Goal: Task Accomplishment & Management: Manage account settings

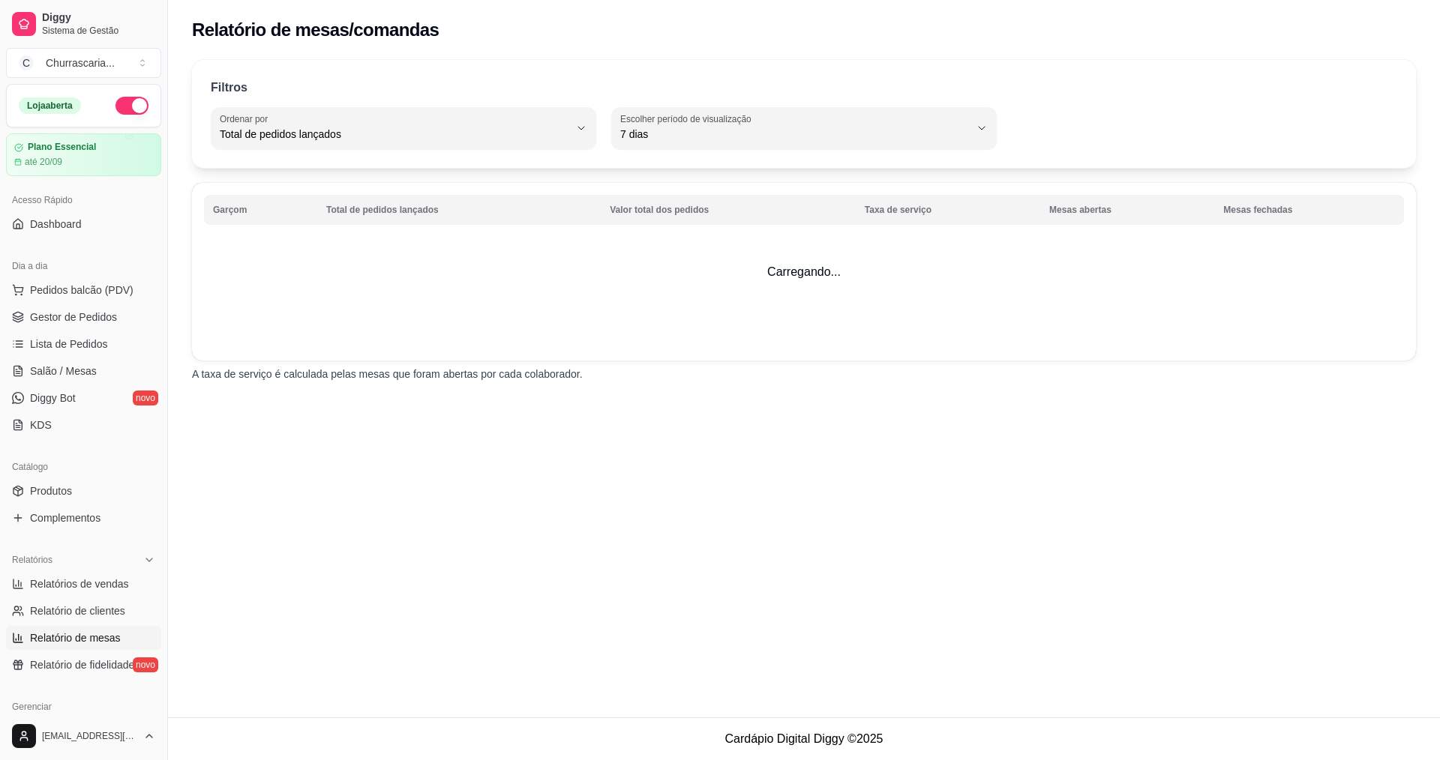
select select "TOTAL_OF_ORDERS"
select select "7"
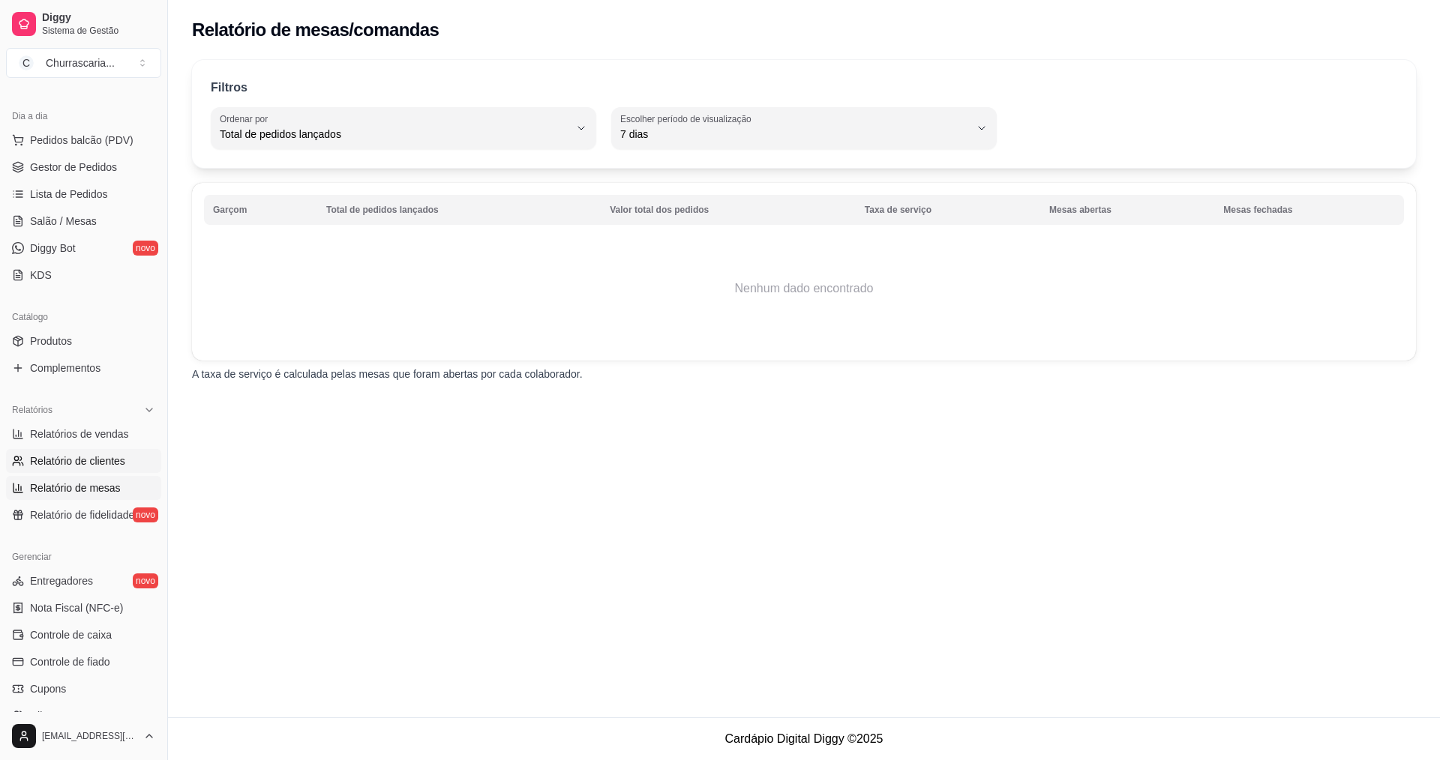
click at [100, 464] on span "Relatório de clientes" at bounding box center [77, 461] width 95 height 15
select select "30"
select select "HIGHEST_TOTAL_SPENT_WITH_ORDERS"
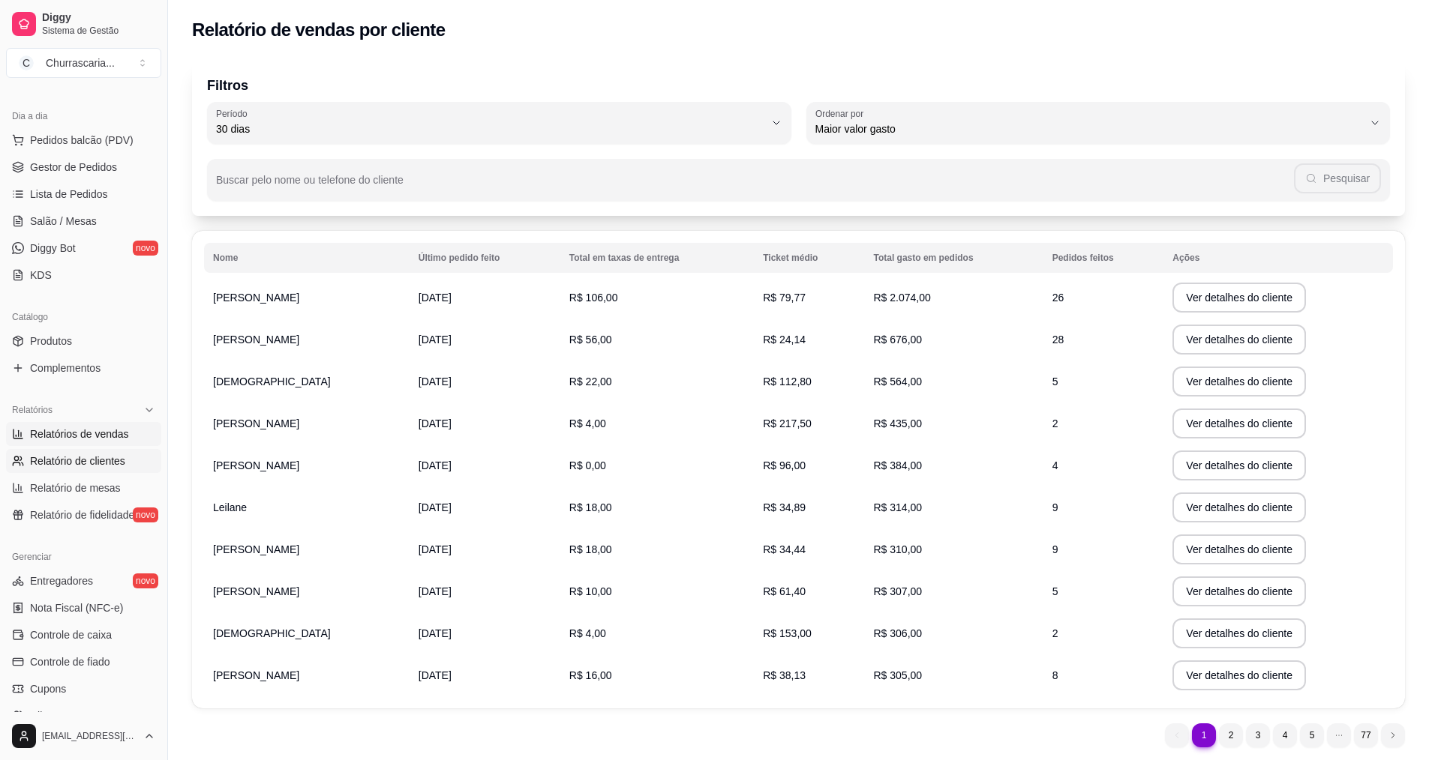
click at [97, 432] on span "Relatórios de vendas" at bounding box center [79, 434] width 99 height 15
select select "ALL"
select select "0"
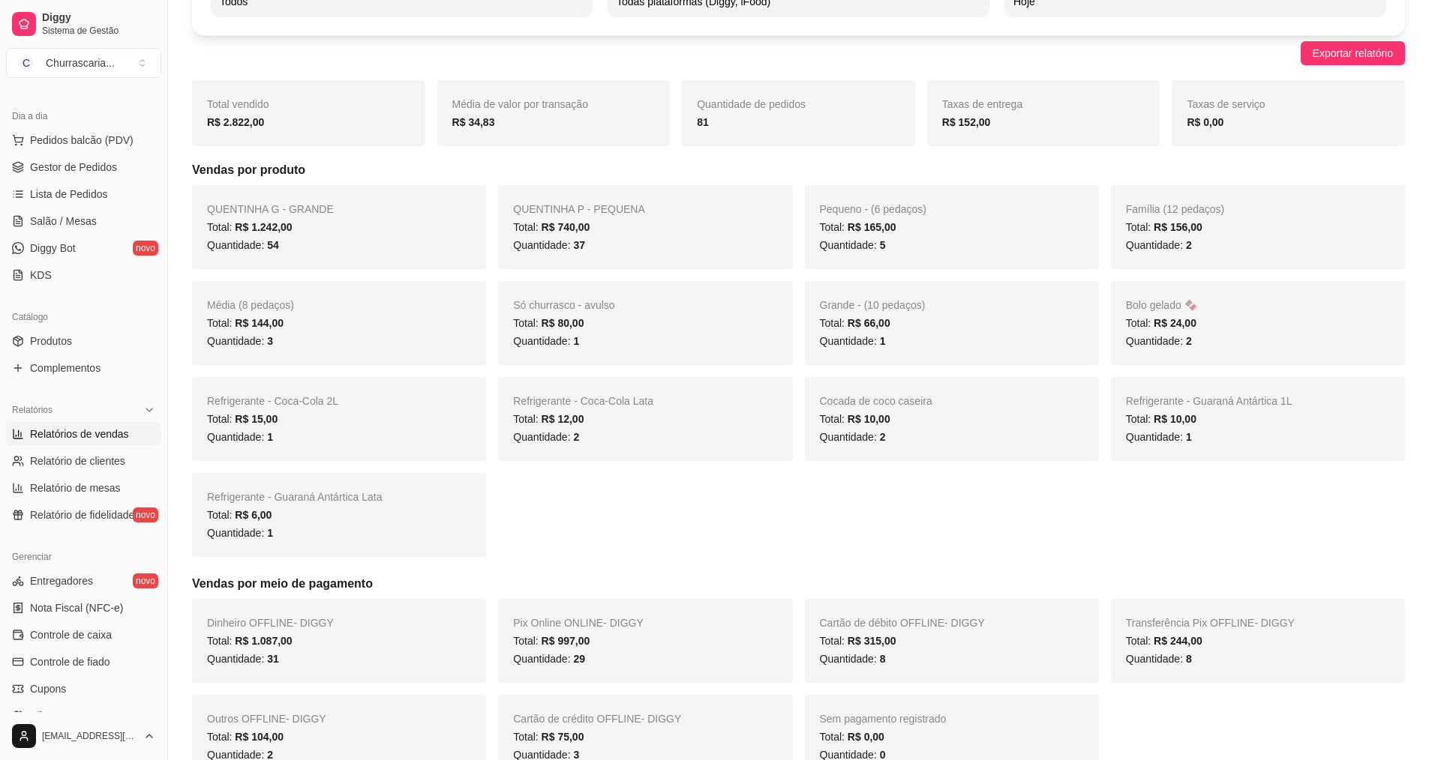
scroll to position [300, 0]
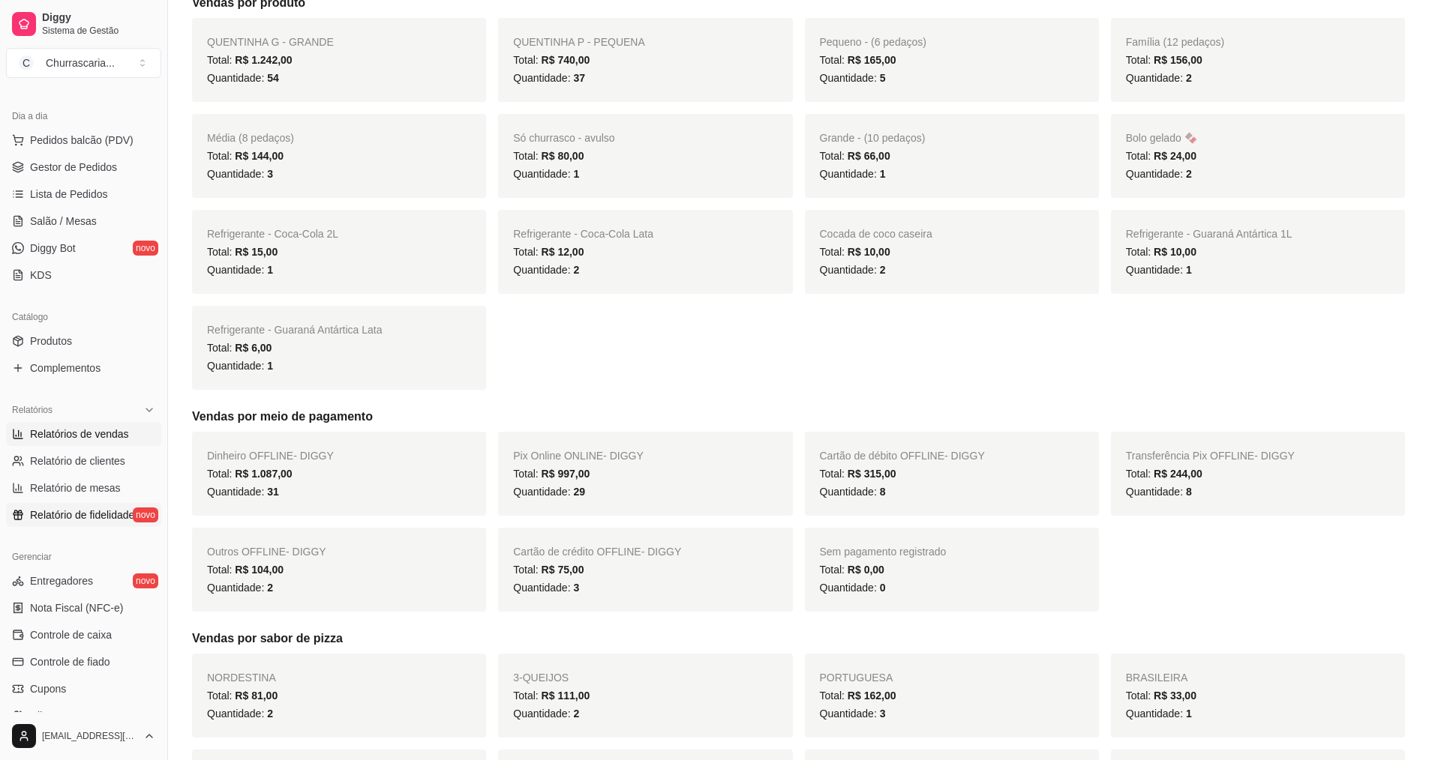
click at [108, 511] on span "Relatório de fidelidade" at bounding box center [82, 515] width 104 height 15
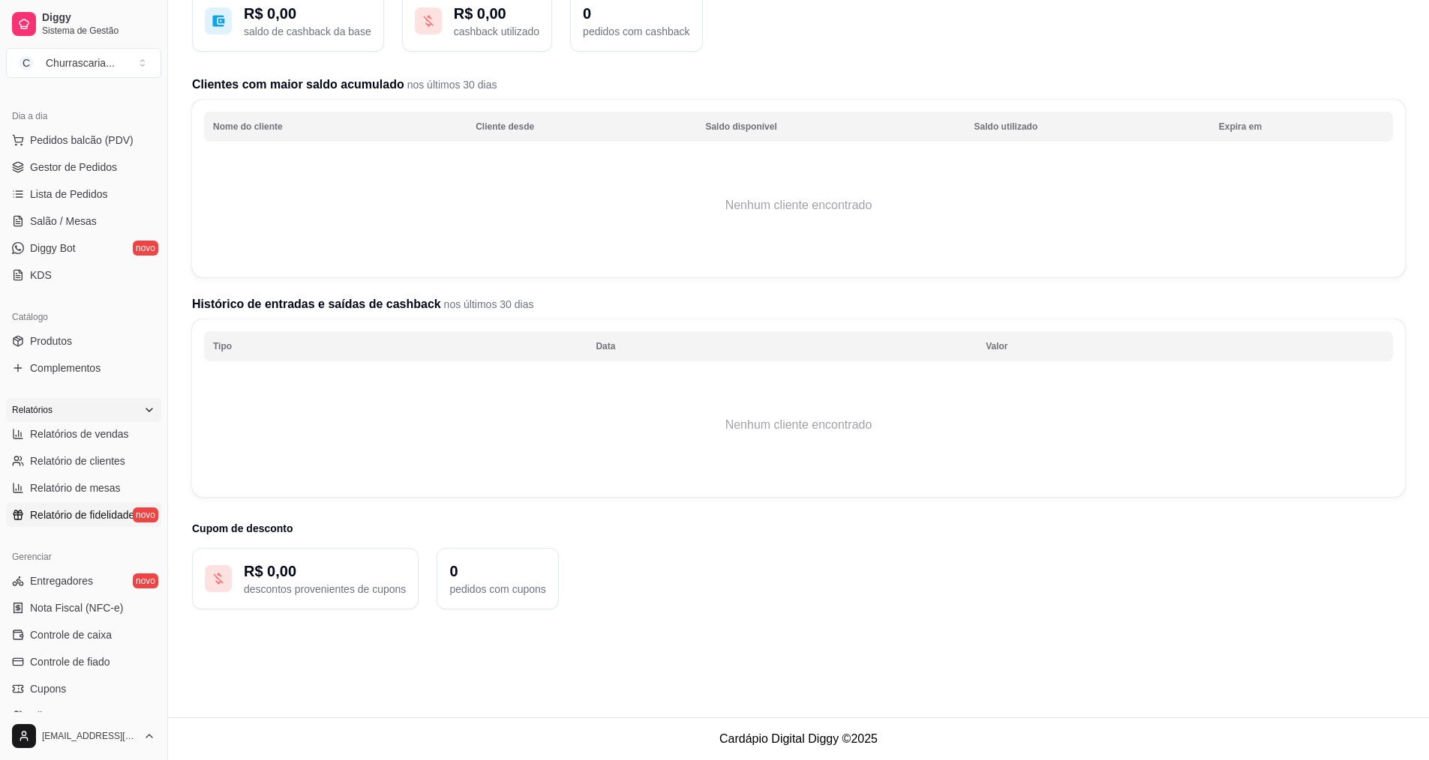
scroll to position [121, 0]
click at [62, 442] on link "Relatórios de vendas" at bounding box center [83, 434] width 155 height 24
select select "ALL"
select select "0"
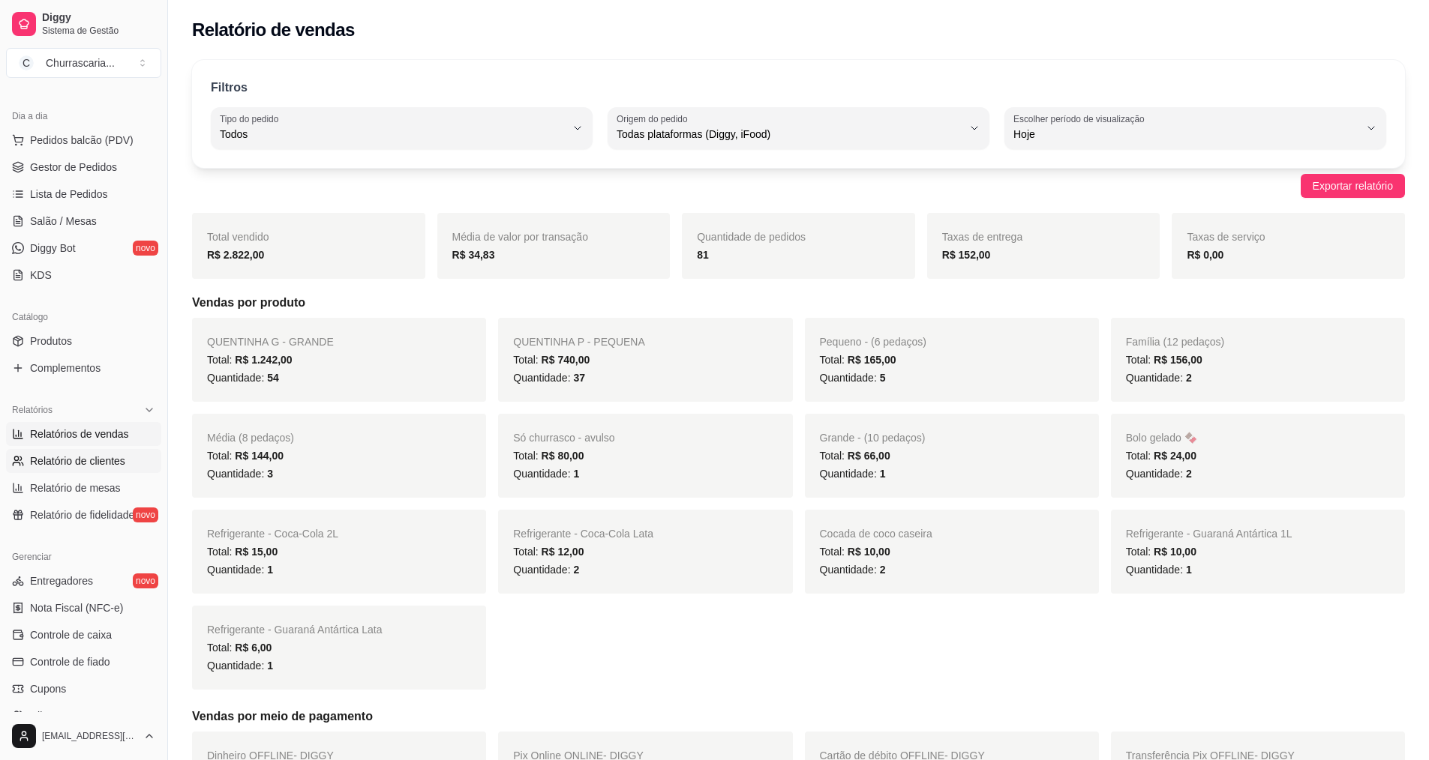
click at [75, 454] on span "Relatório de clientes" at bounding box center [77, 461] width 95 height 15
select select "30"
select select "HIGHEST_TOTAL_SPENT_WITH_ORDERS"
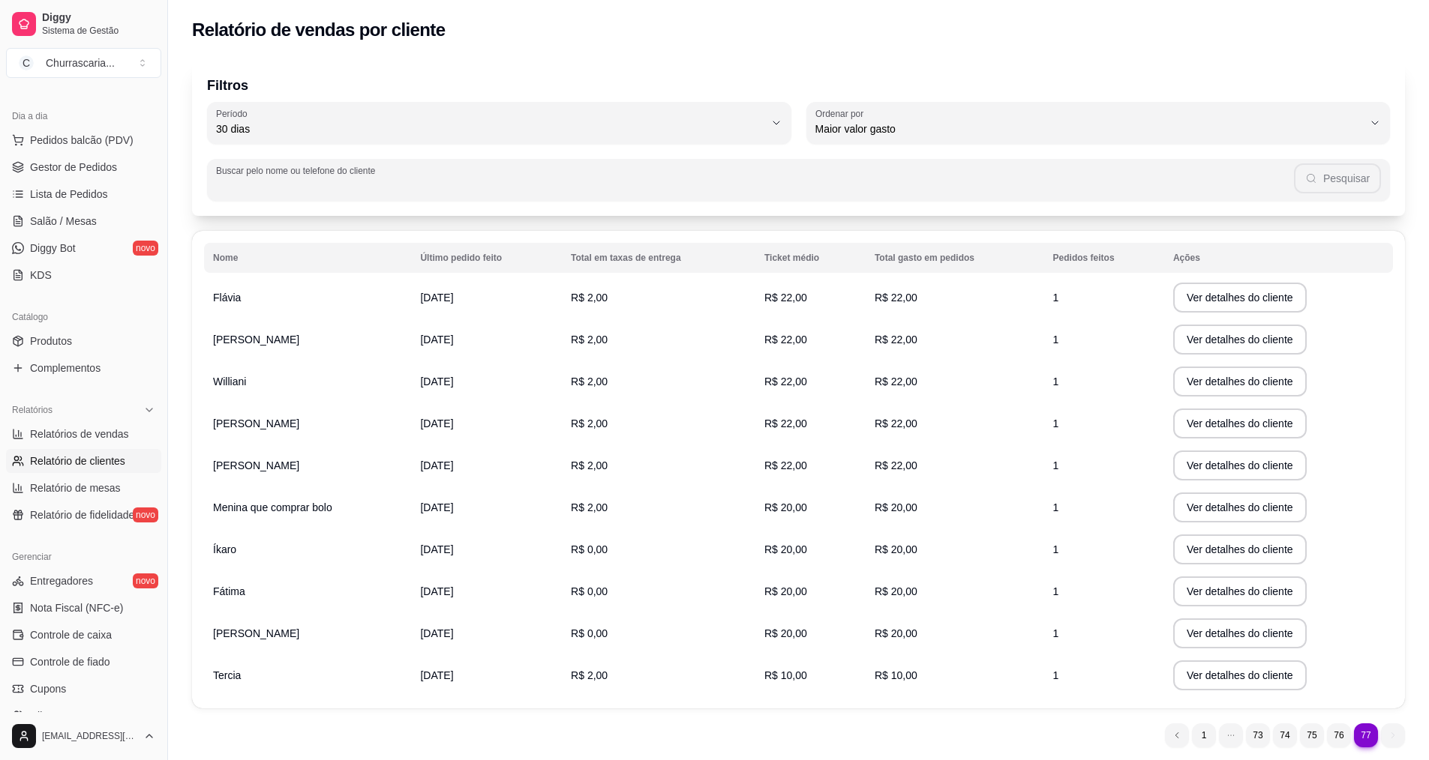
click at [281, 193] on input "Buscar pelo nome ou telefone do cliente" at bounding box center [755, 185] width 1078 height 15
type input "EVALDO"
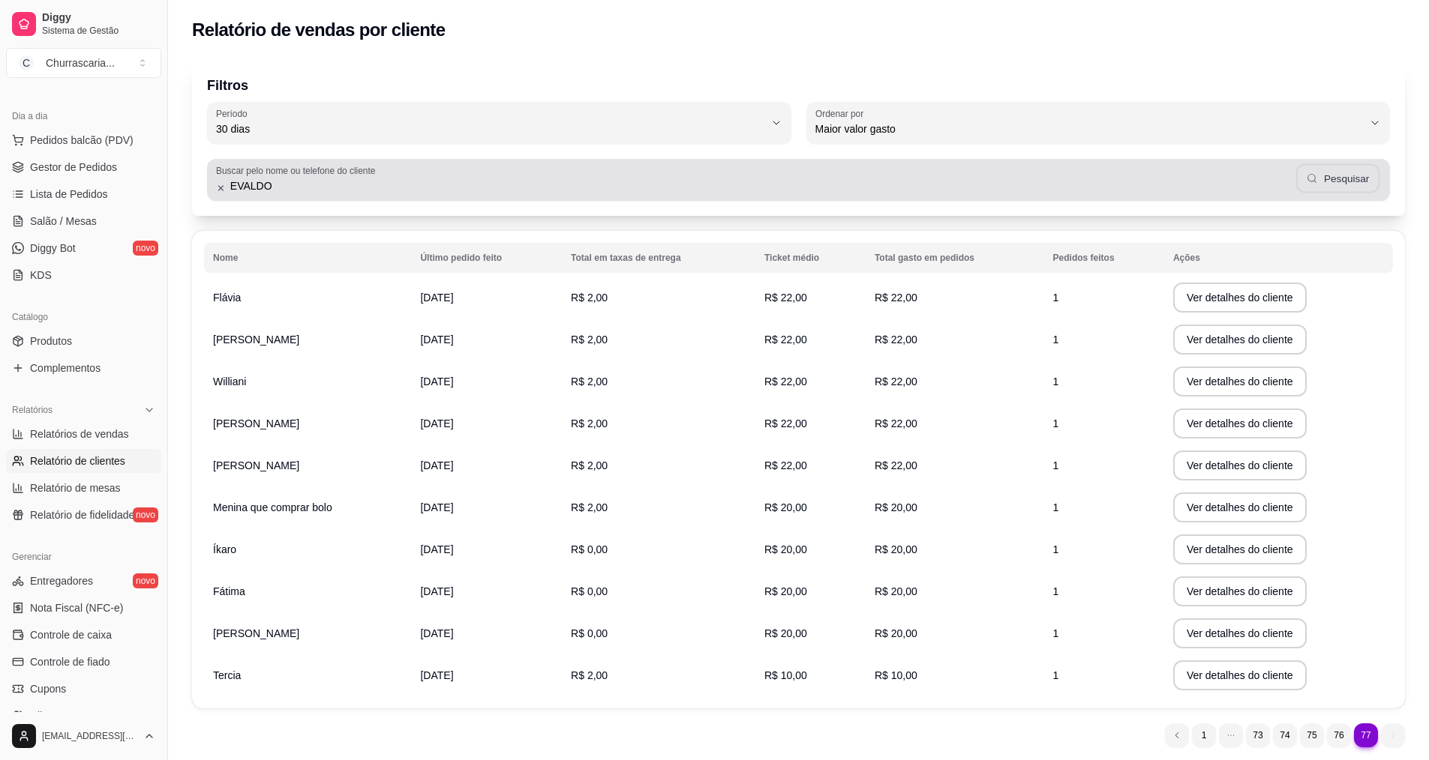
click at [1350, 176] on button "Pesquisar" at bounding box center [1338, 178] width 84 height 29
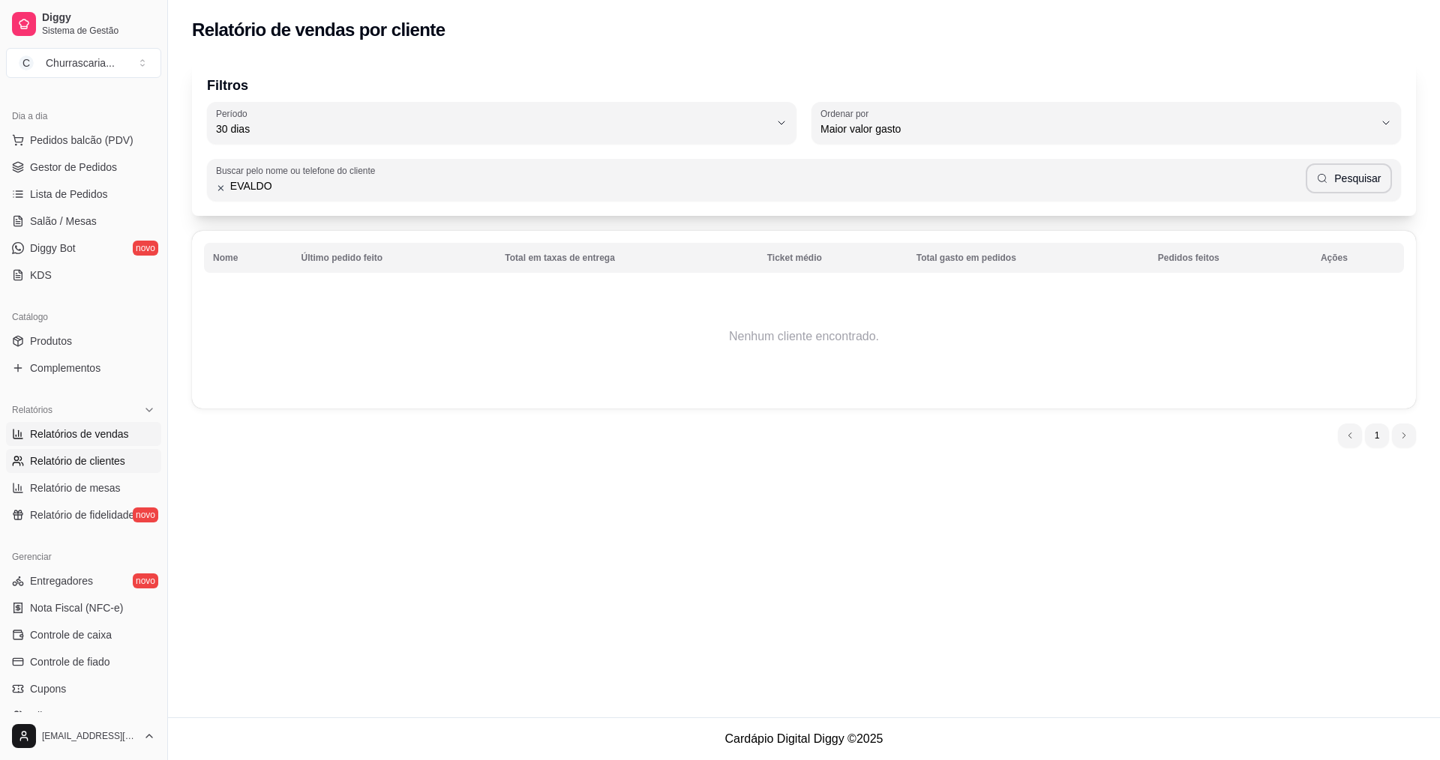
click at [67, 430] on span "Relatórios de vendas" at bounding box center [79, 434] width 99 height 15
select select "ALL"
select select "0"
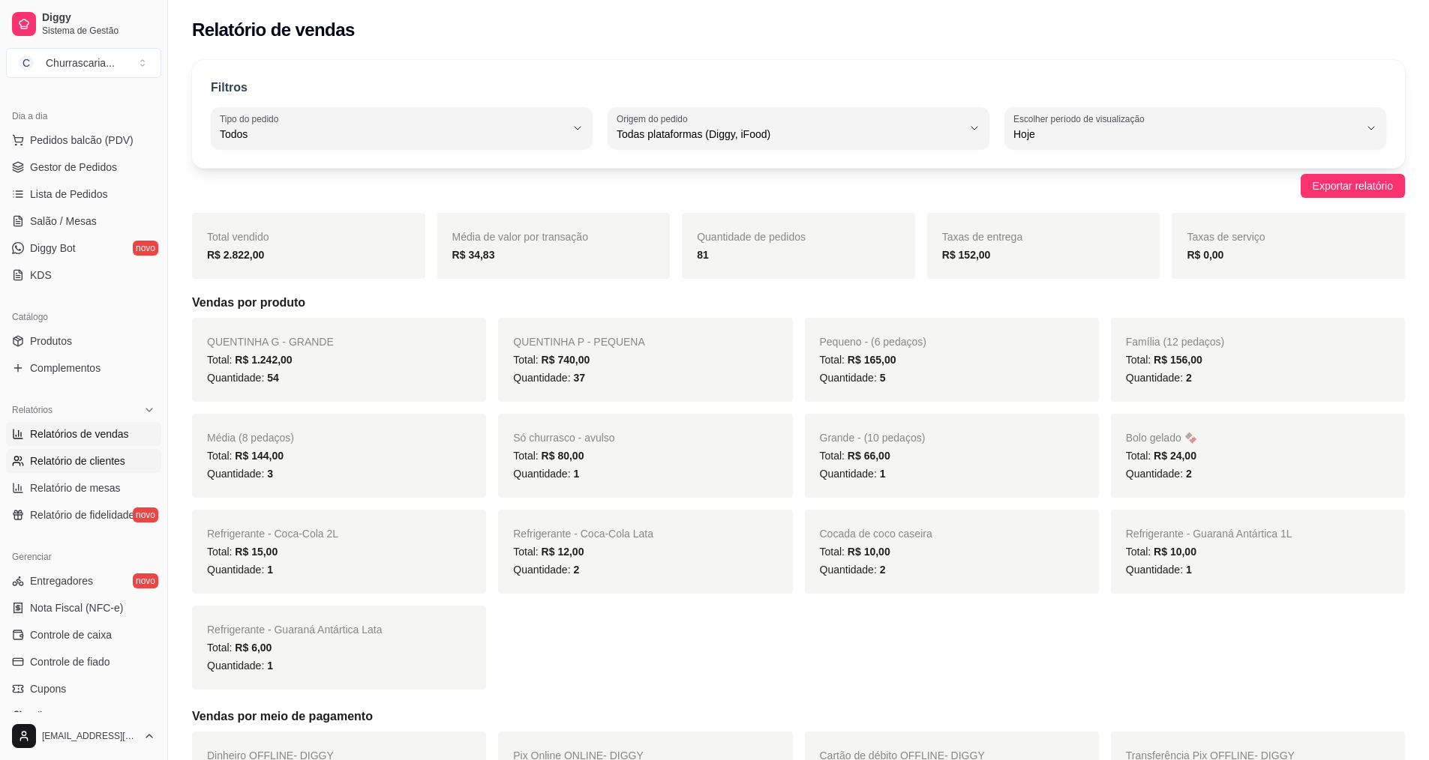
click at [70, 467] on span "Relatório de clientes" at bounding box center [77, 461] width 95 height 15
select select "30"
select select "HIGHEST_TOTAL_SPENT_WITH_ORDERS"
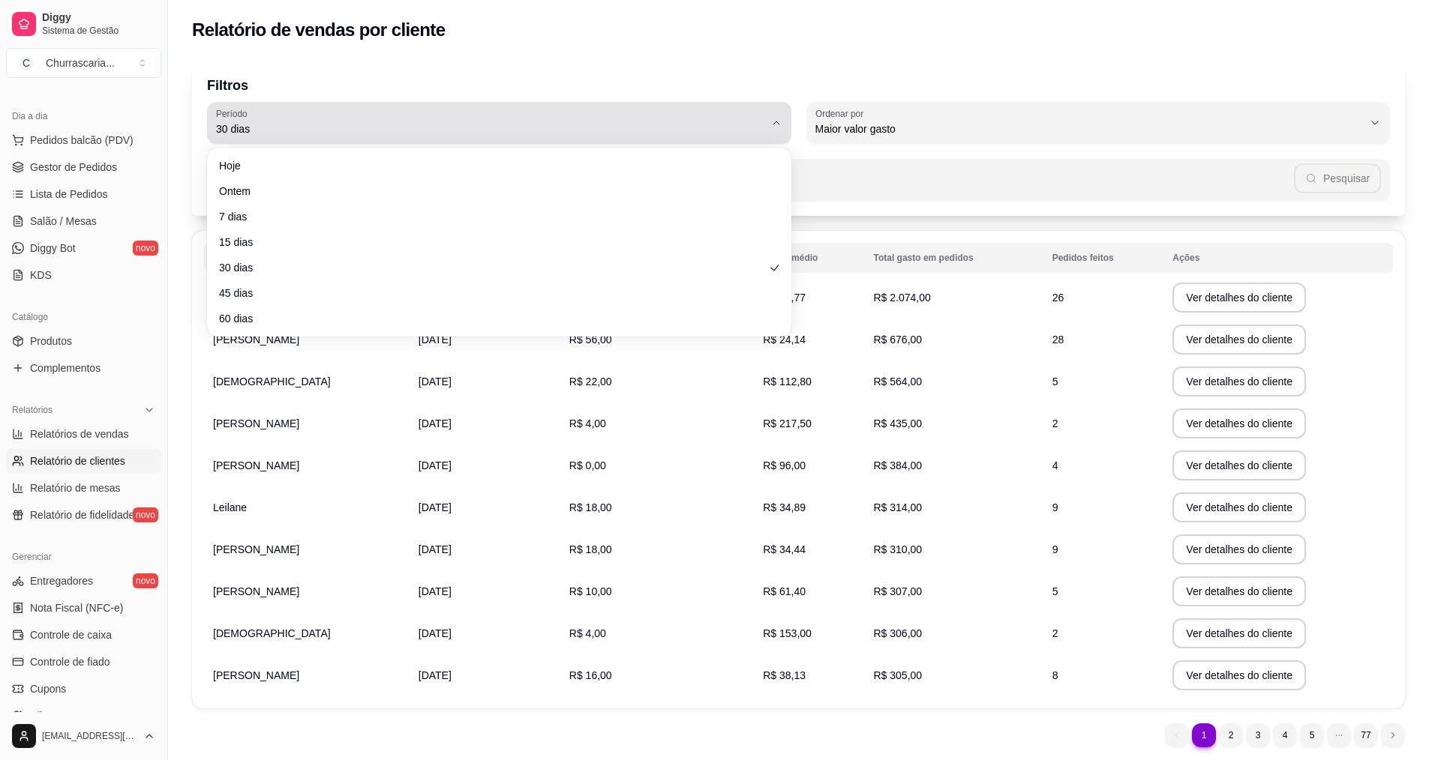
click at [775, 131] on button "Período 30 dias" at bounding box center [499, 123] width 584 height 42
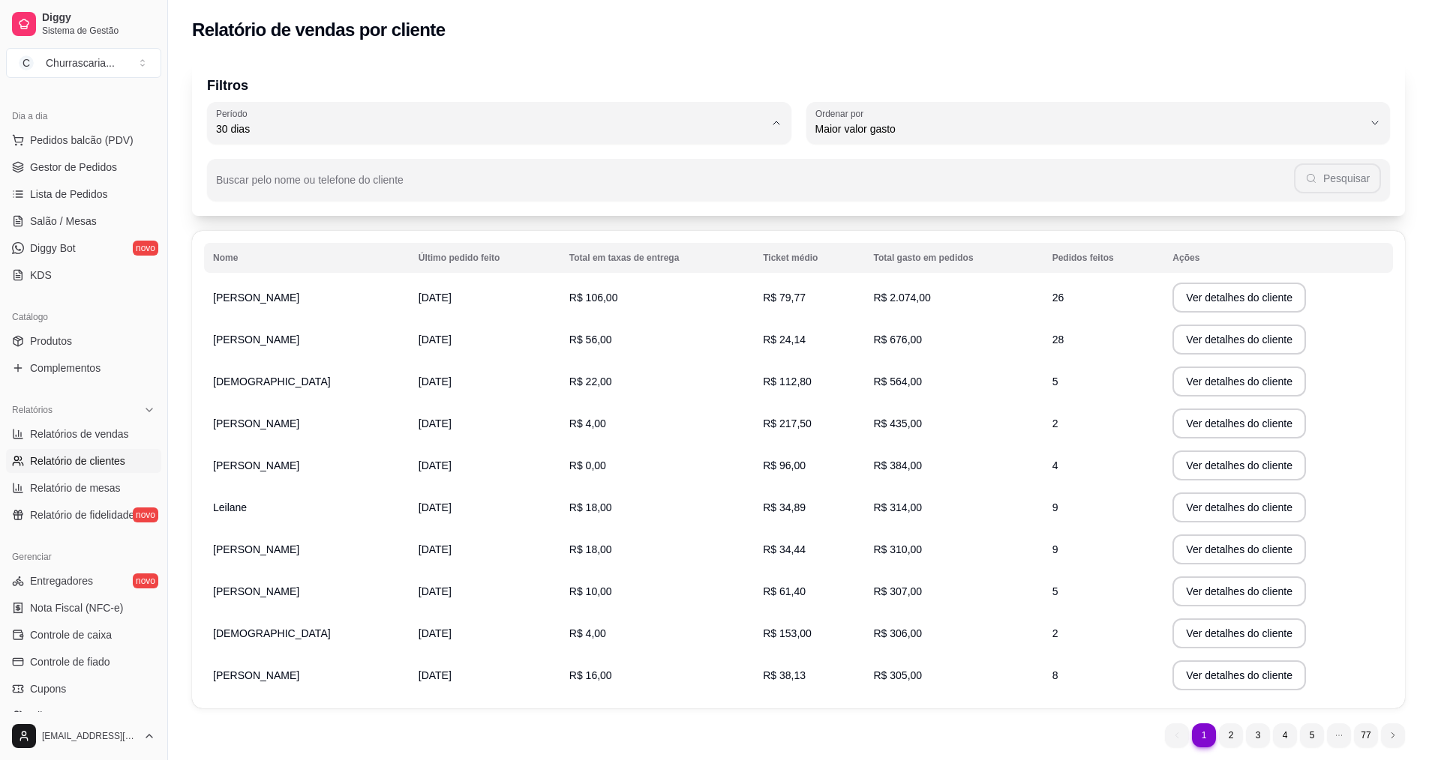
click at [330, 164] on span "Hoje" at bounding box center [491, 164] width 523 height 14
type input "0"
select select "0"
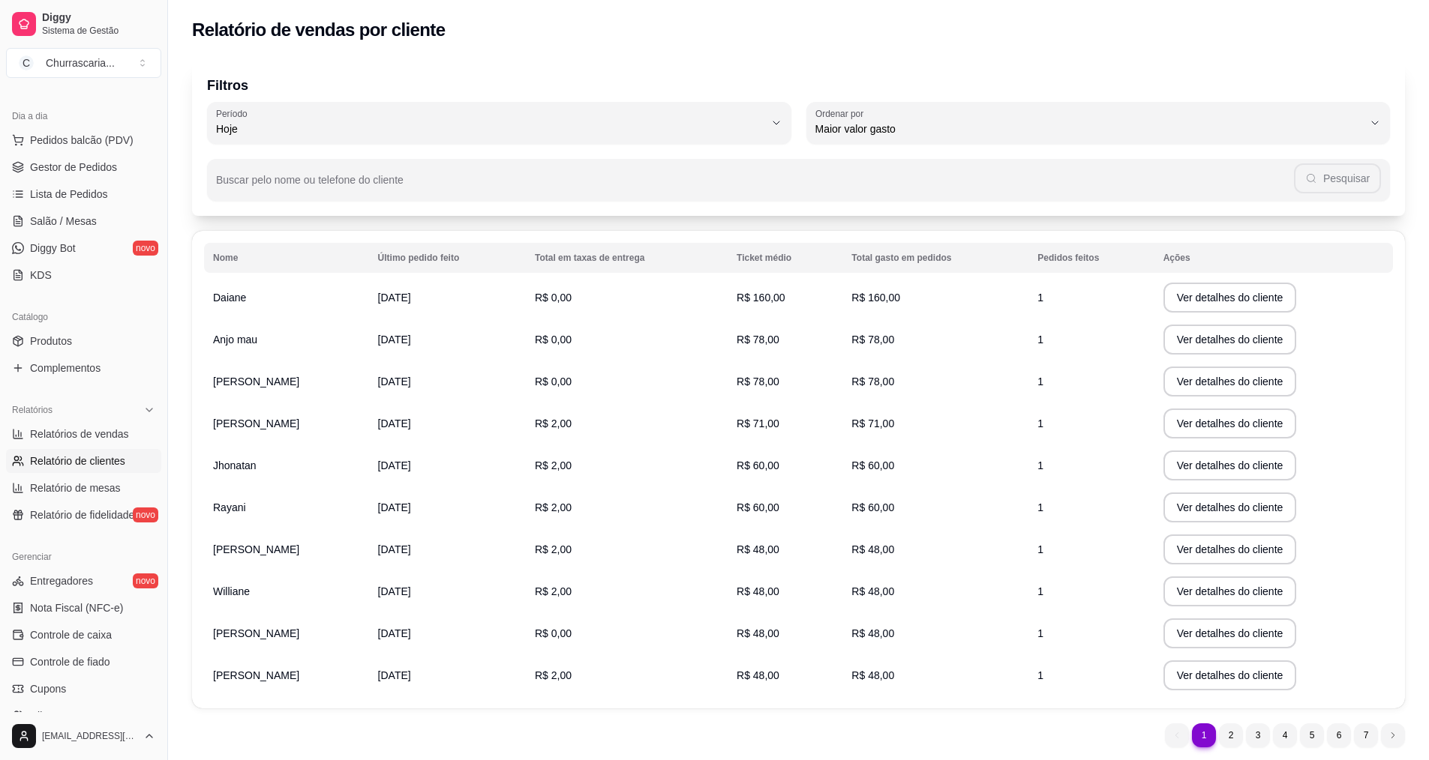
scroll to position [48, 0]
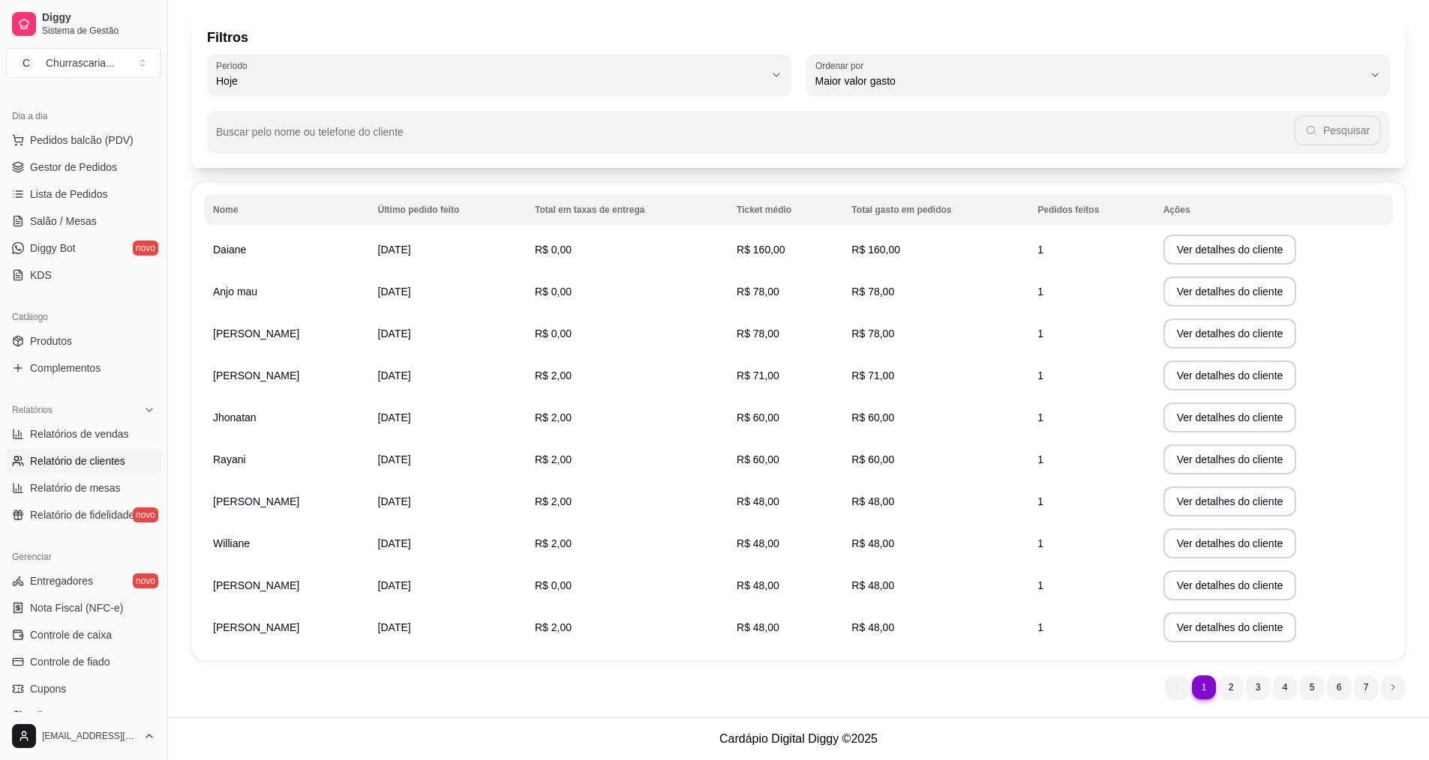
click at [280, 592] on td "[PERSON_NAME]" at bounding box center [286, 586] width 165 height 42
click at [396, 586] on span "[DATE]" at bounding box center [394, 586] width 33 height 12
click at [1183, 583] on button "Ver detalhes do cliente" at bounding box center [1229, 585] width 129 height 29
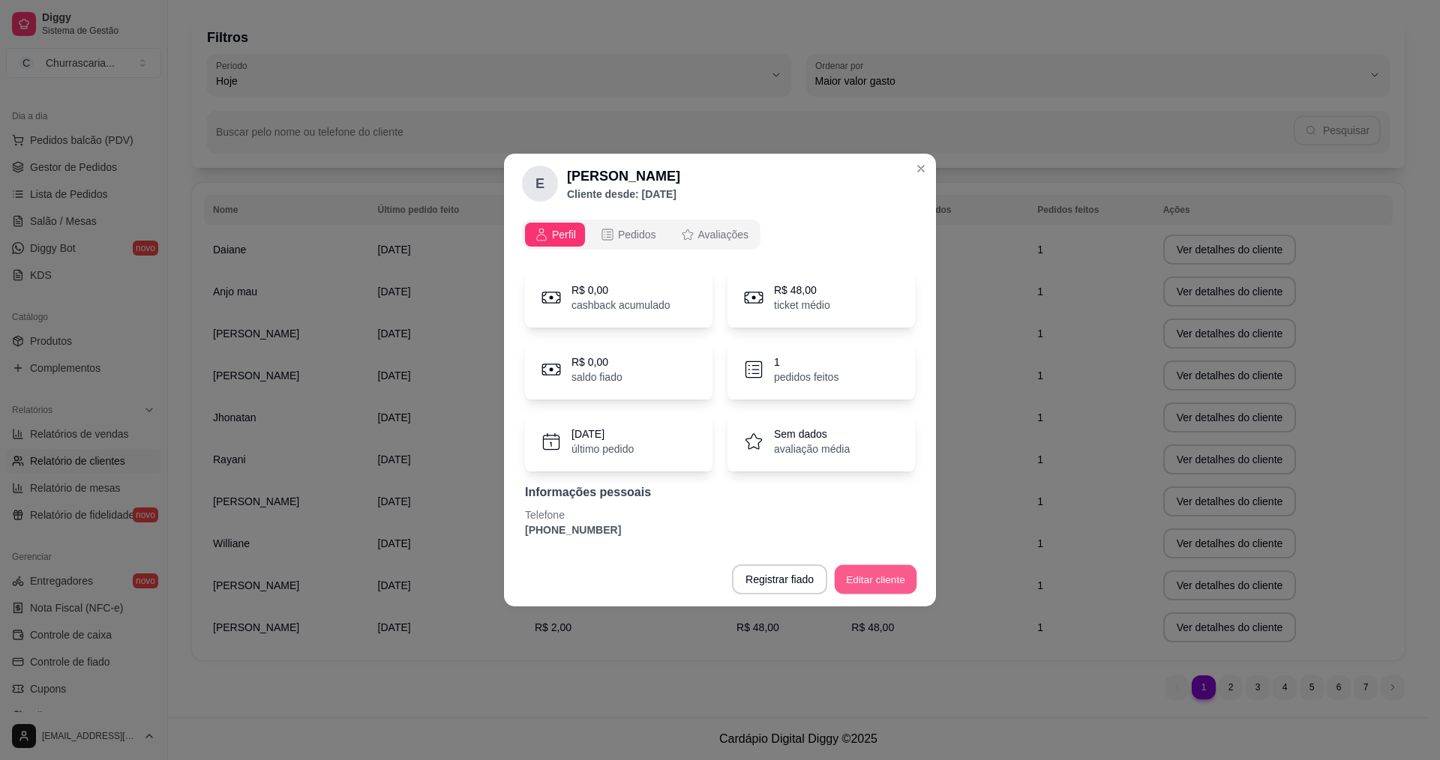
click at [867, 578] on button "Editar cliente" at bounding box center [876, 579] width 82 height 29
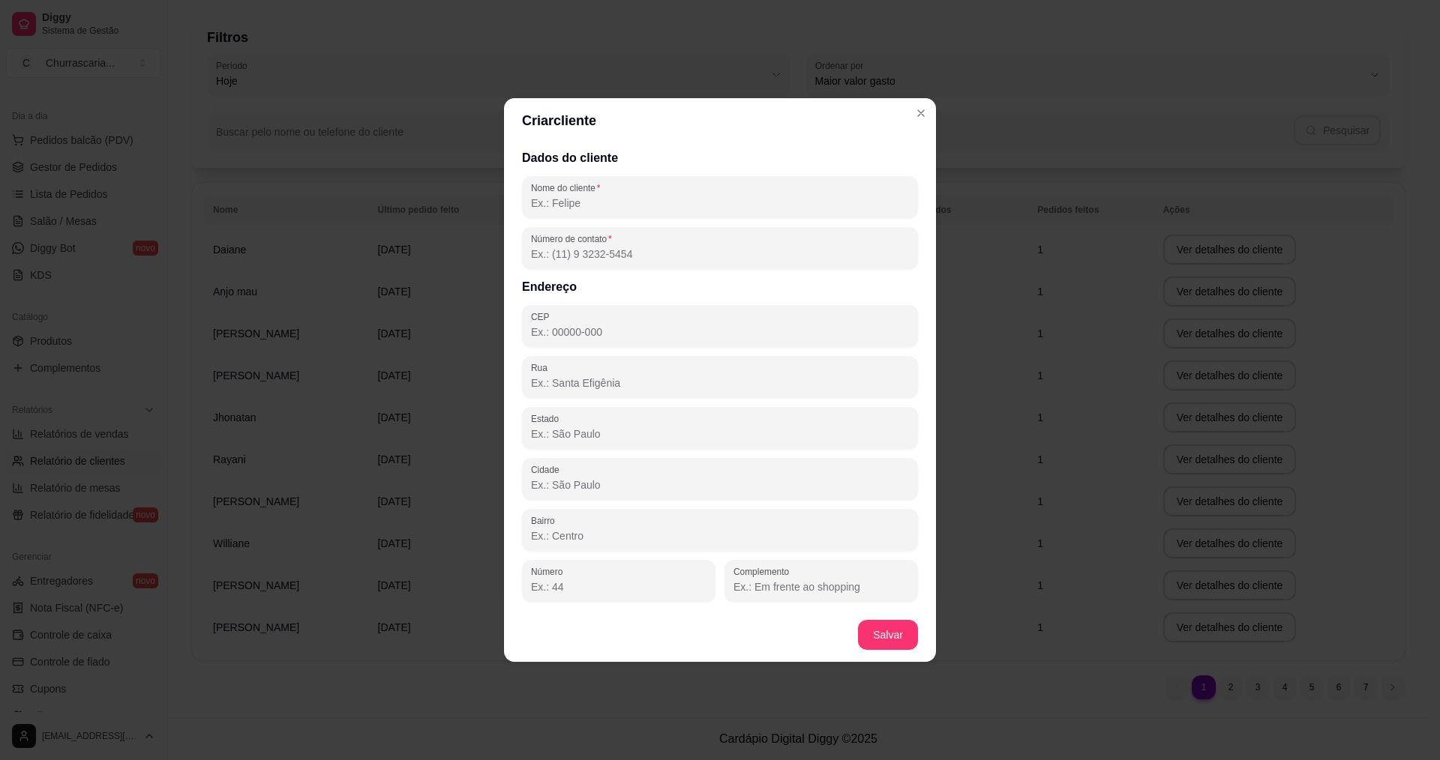
click at [594, 331] on input "CEP" at bounding box center [720, 332] width 378 height 15
click at [578, 378] on input "Rua" at bounding box center [720, 383] width 378 height 15
type input "SITIO DOS PADRE"
click at [778, 585] on input "Complemento" at bounding box center [820, 587] width 175 height 15
type input "ENFRENTE A CHACARA DE REGIS"
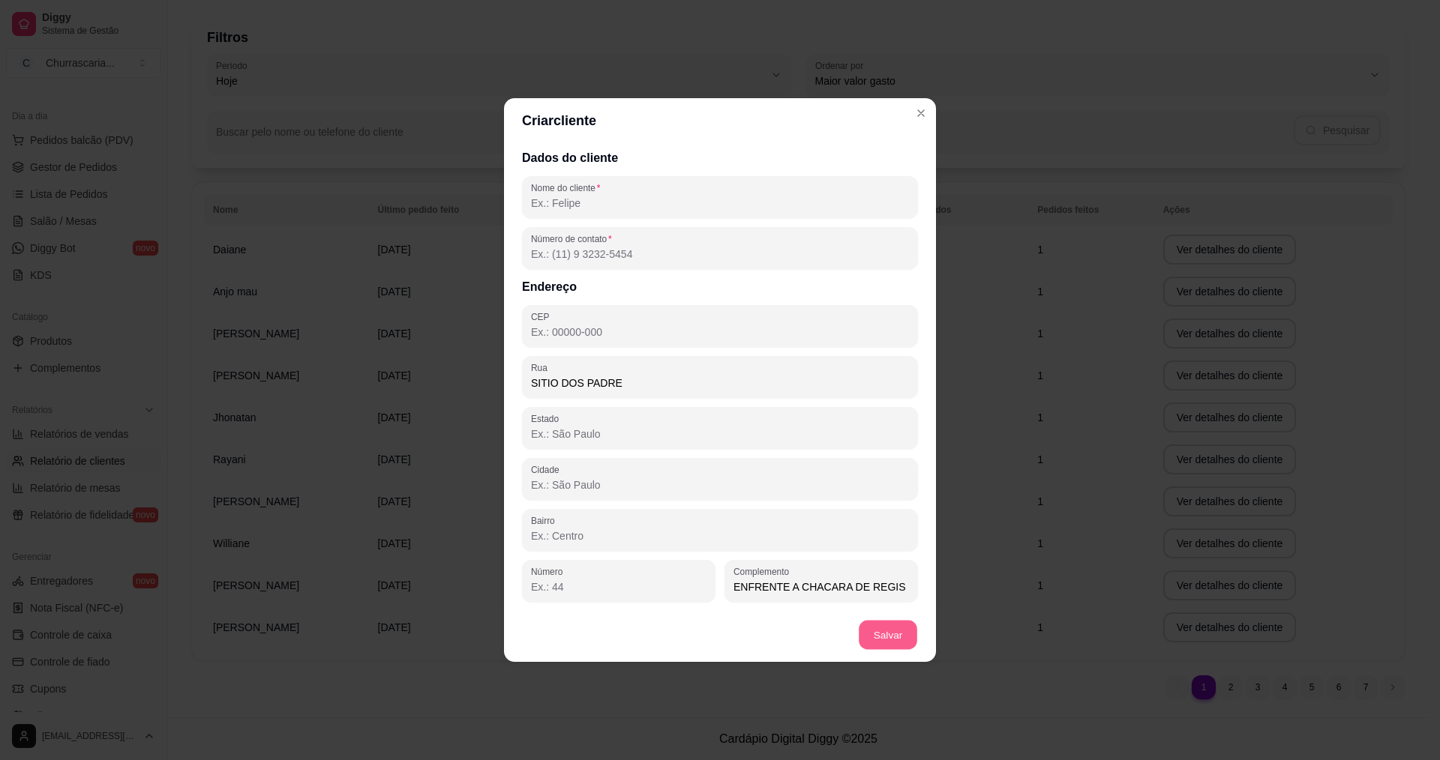
click at [892, 629] on button "Salvar" at bounding box center [888, 635] width 58 height 29
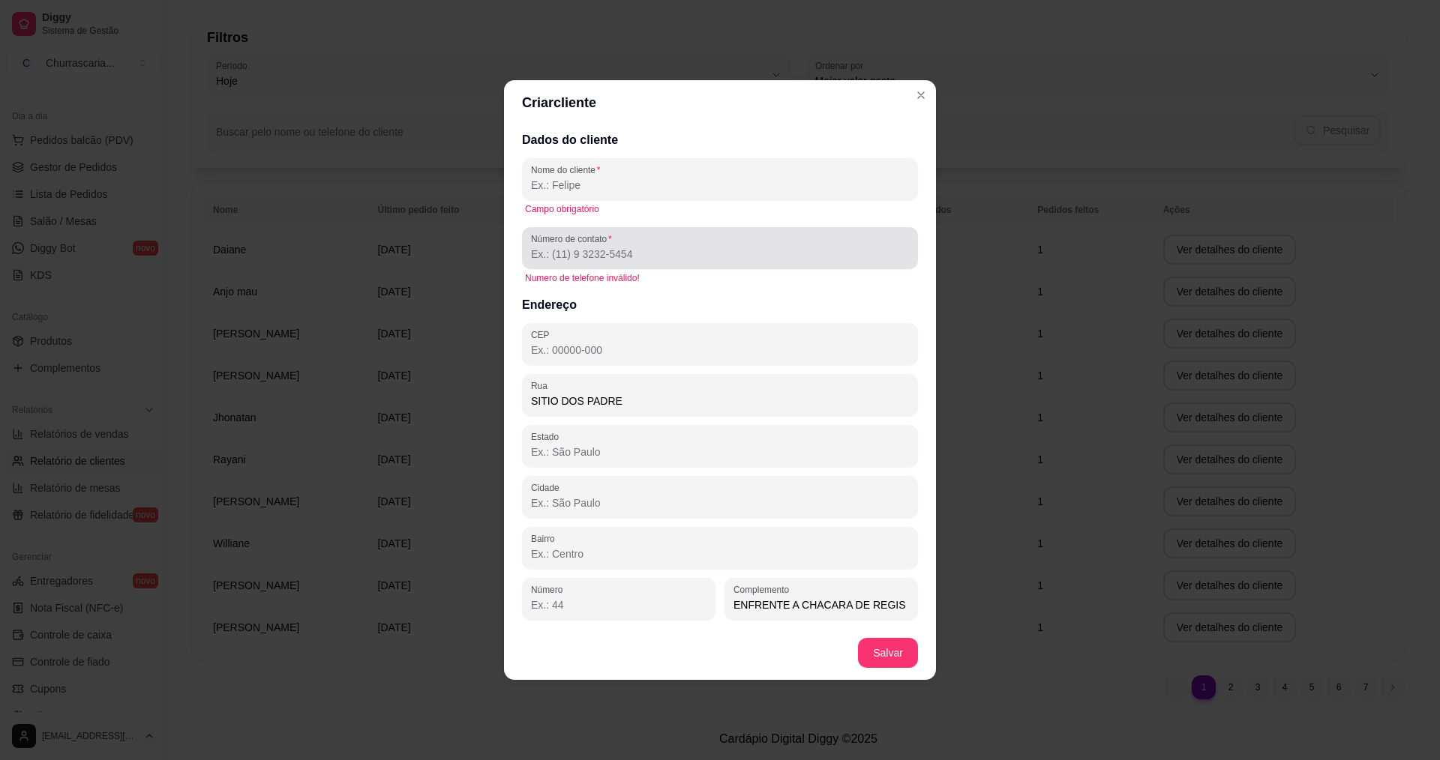
click at [620, 255] on input "Número de contato" at bounding box center [720, 254] width 378 height 15
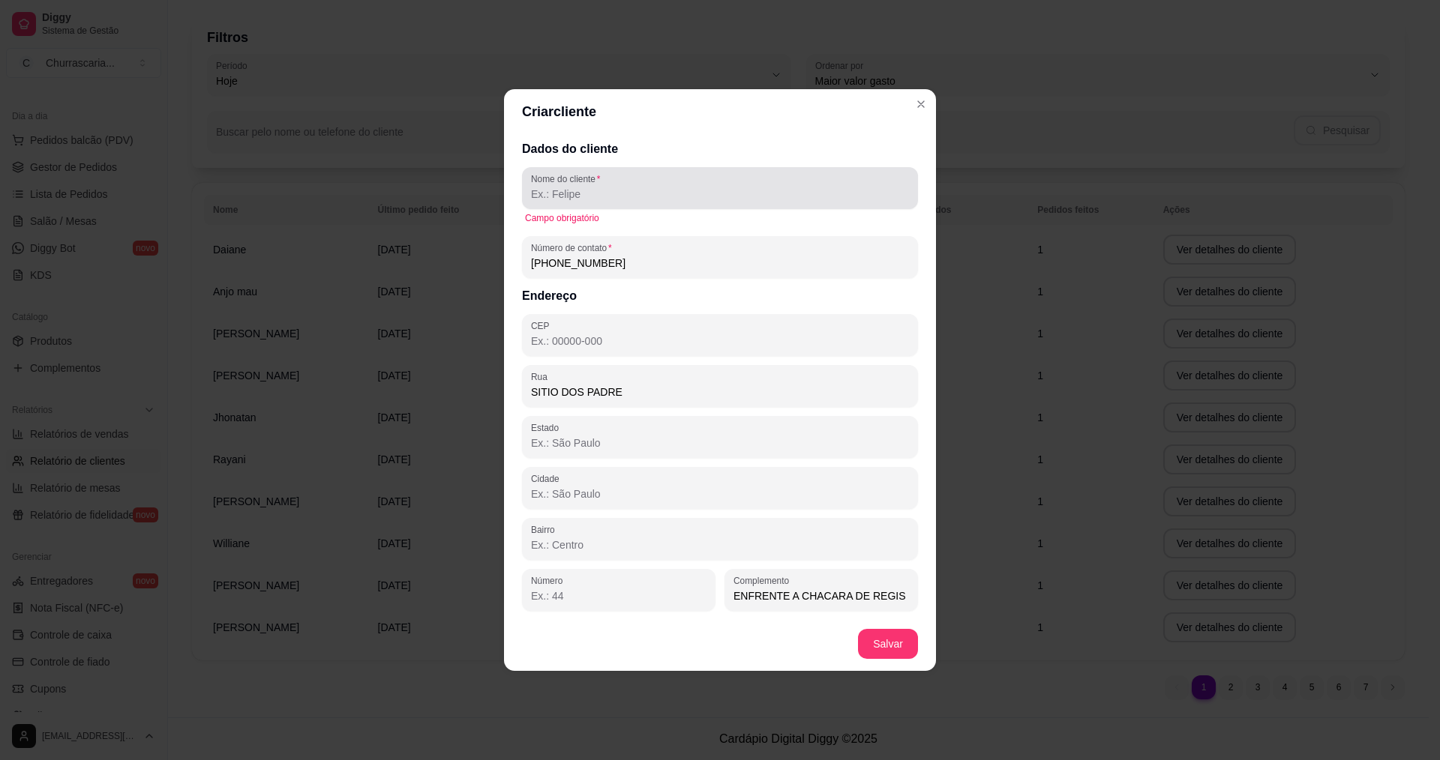
type input "[PHONE_NUMBER]"
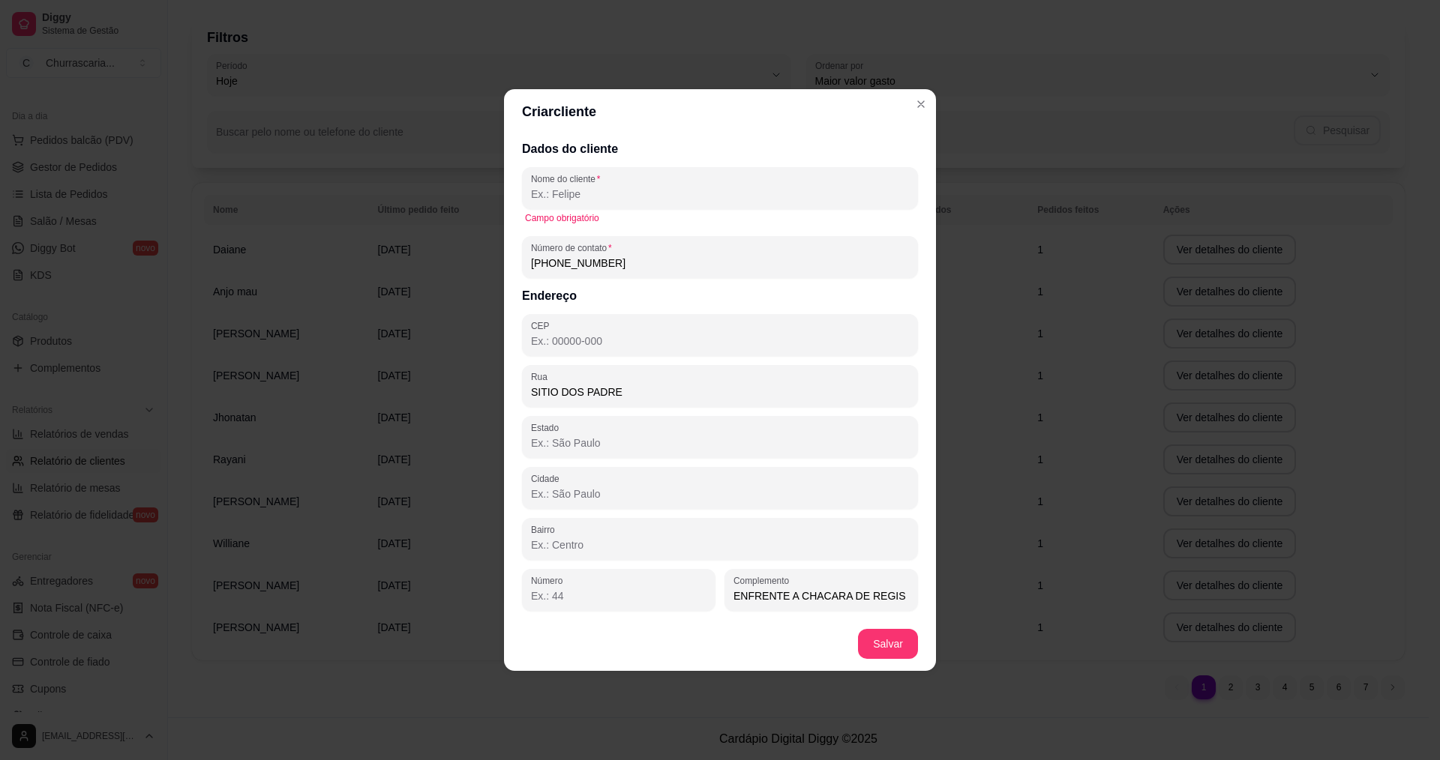
click at [633, 191] on input "Nome do cliente" at bounding box center [720, 194] width 378 height 15
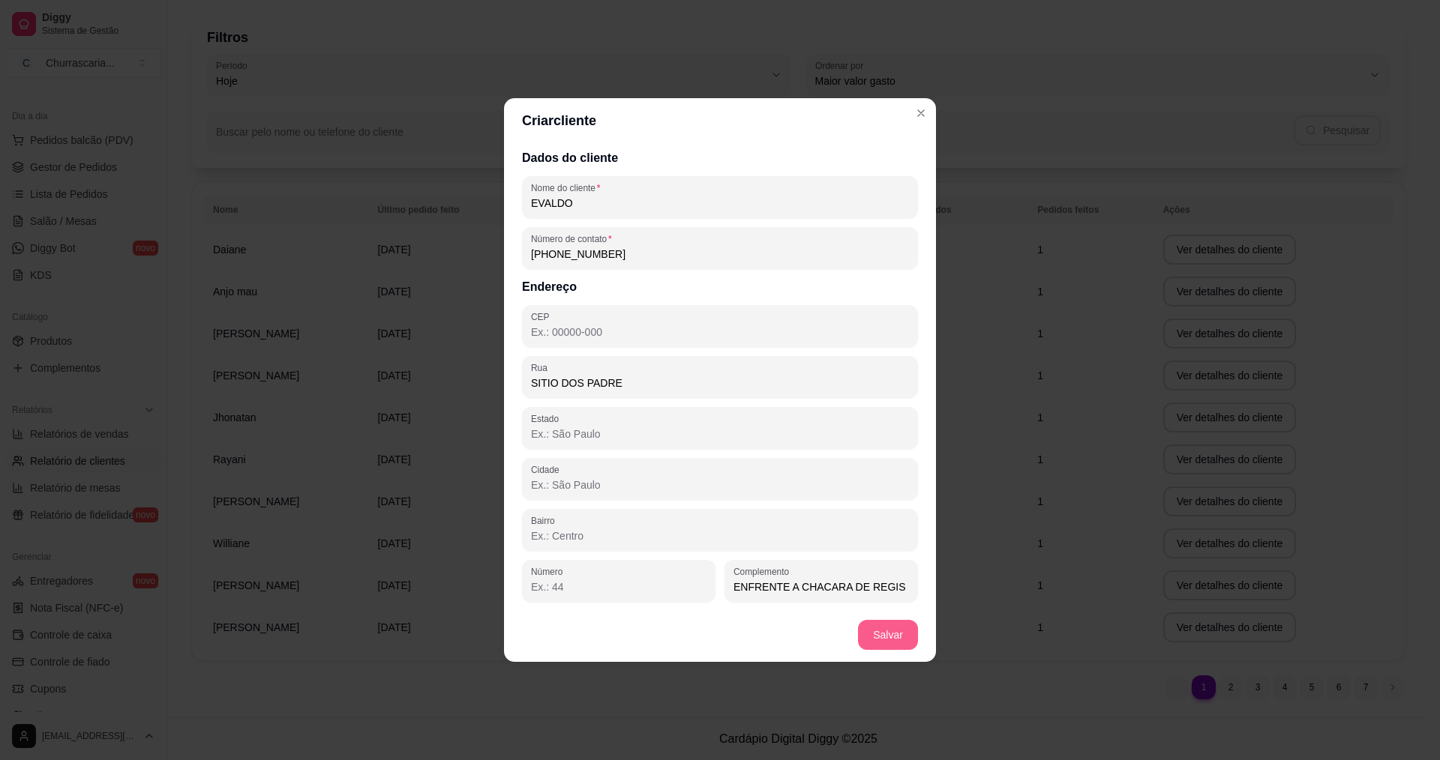
type input "EVALDO"
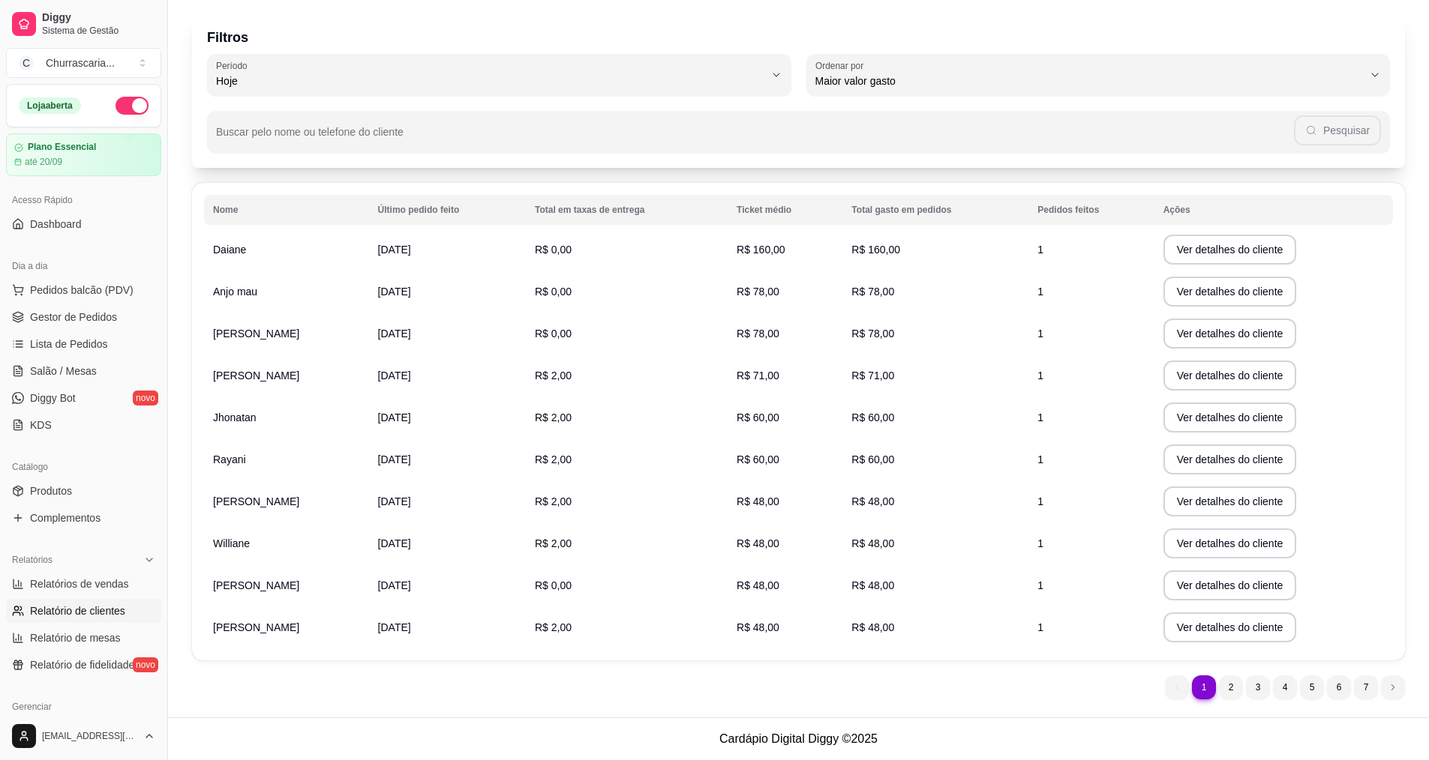
scroll to position [0, 0]
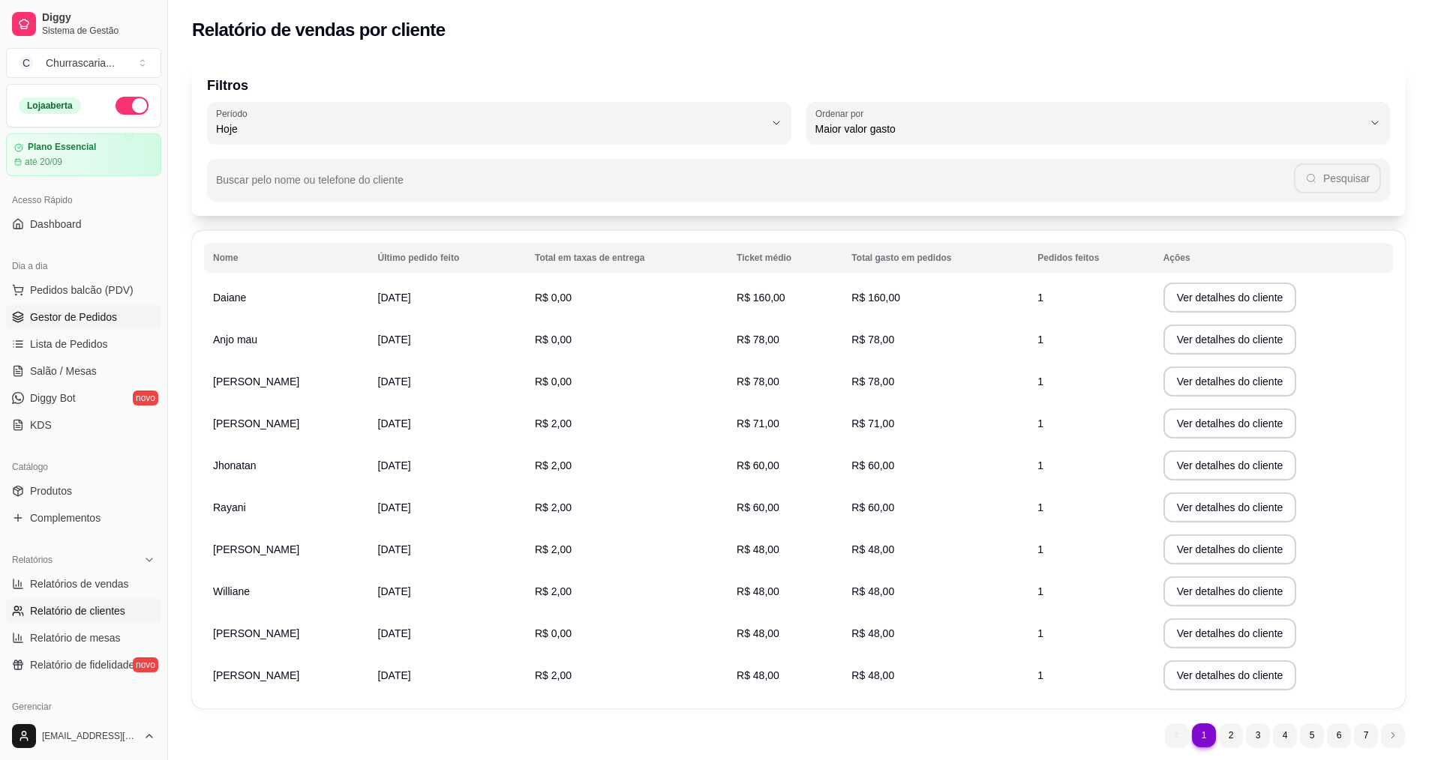
click at [92, 313] on span "Gestor de Pedidos" at bounding box center [73, 317] width 87 height 15
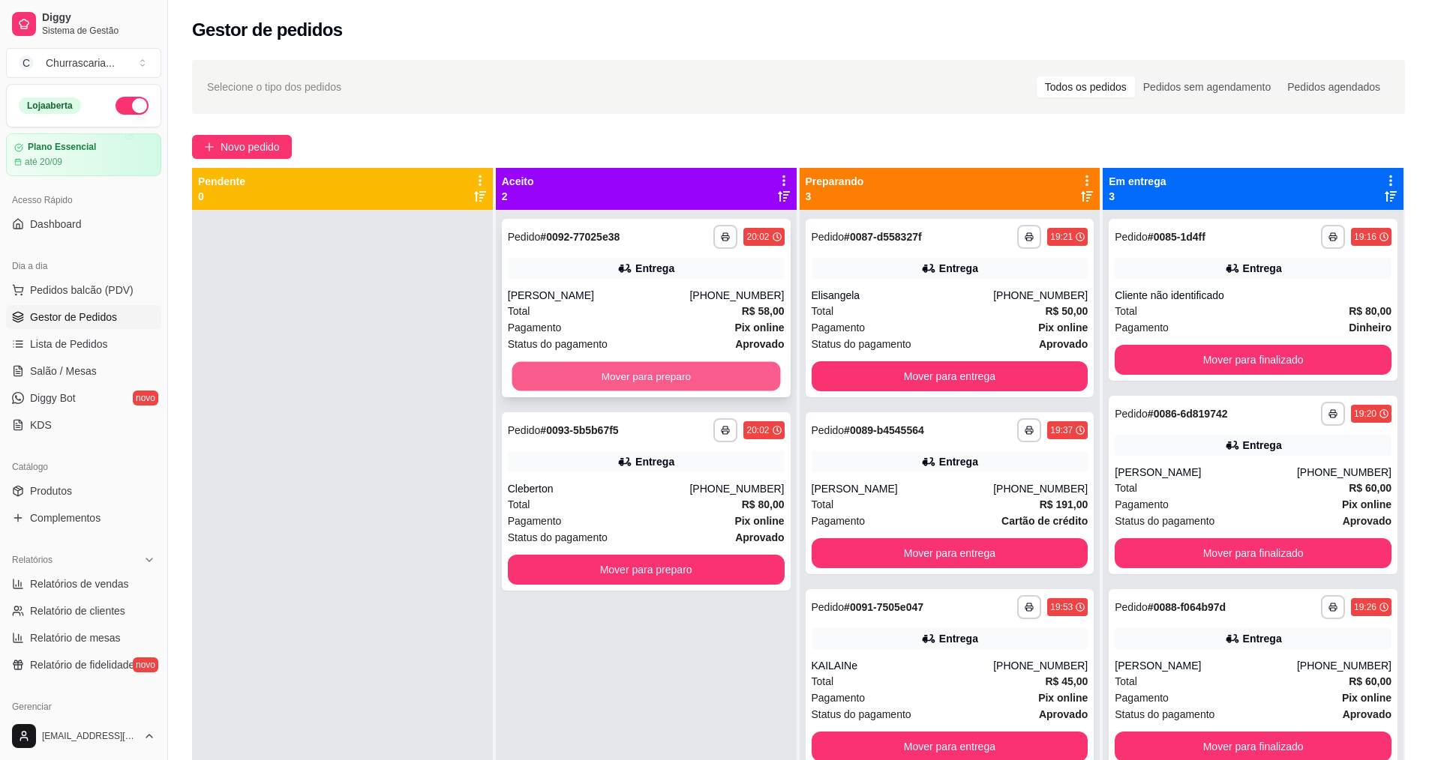
click at [694, 368] on button "Mover para preparo" at bounding box center [645, 376] width 268 height 29
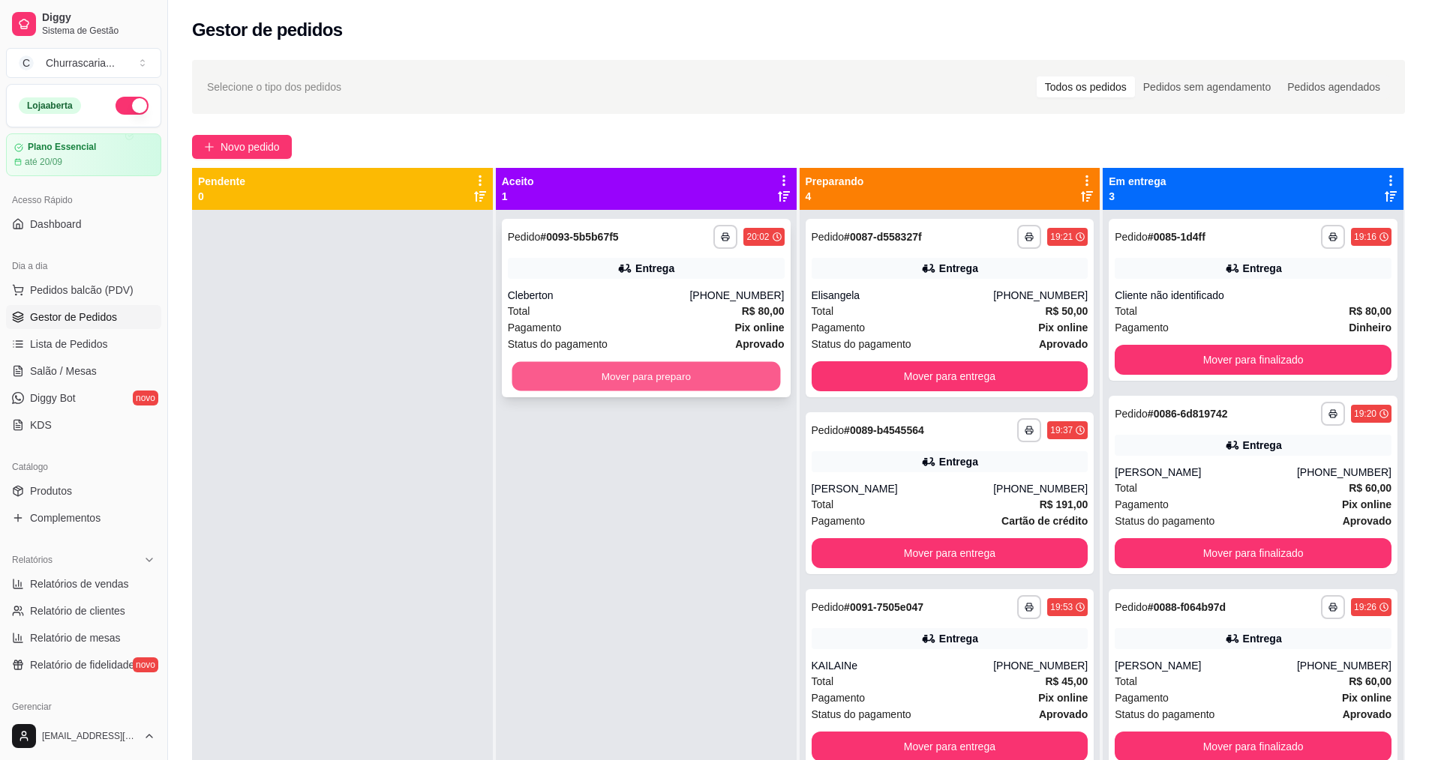
click at [696, 372] on button "Mover para preparo" at bounding box center [645, 376] width 268 height 29
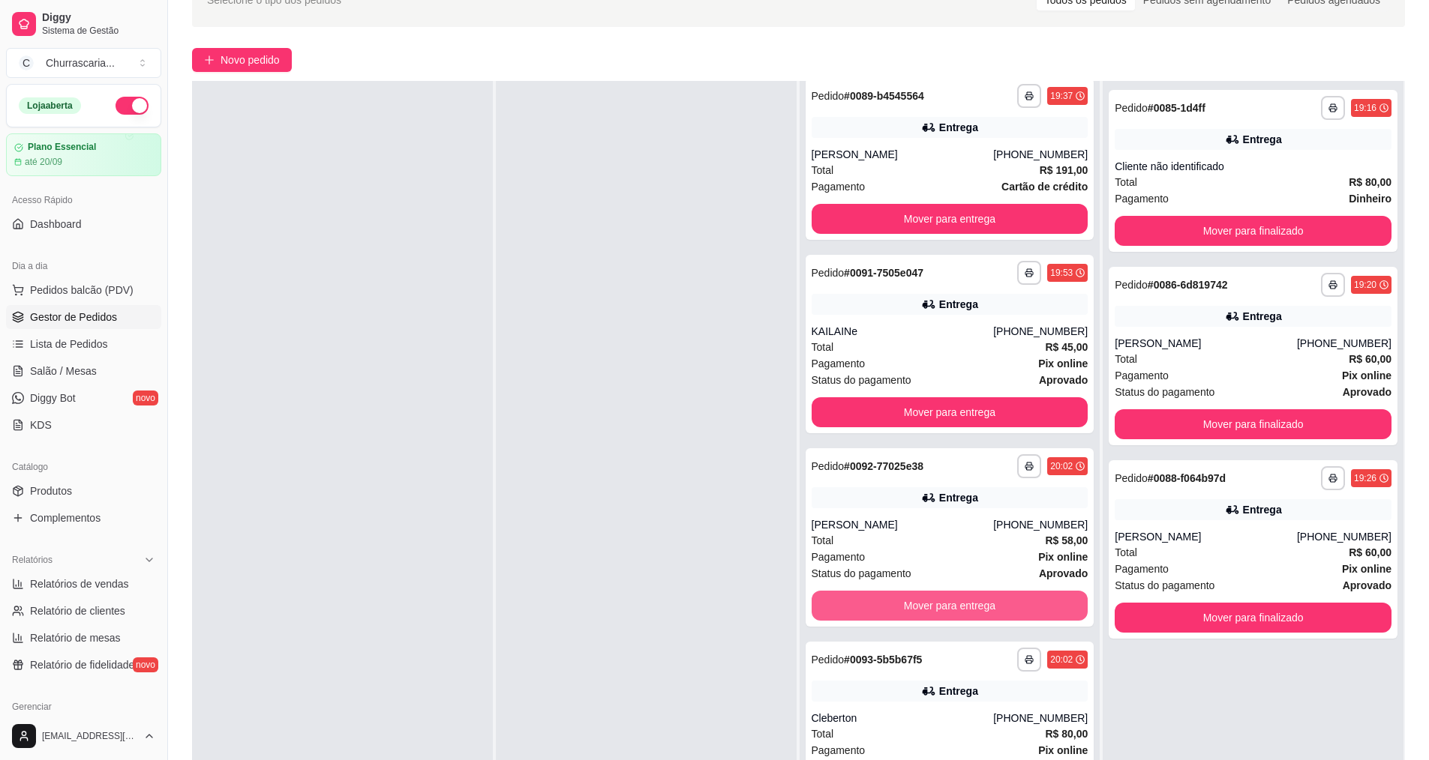
scroll to position [225, 0]
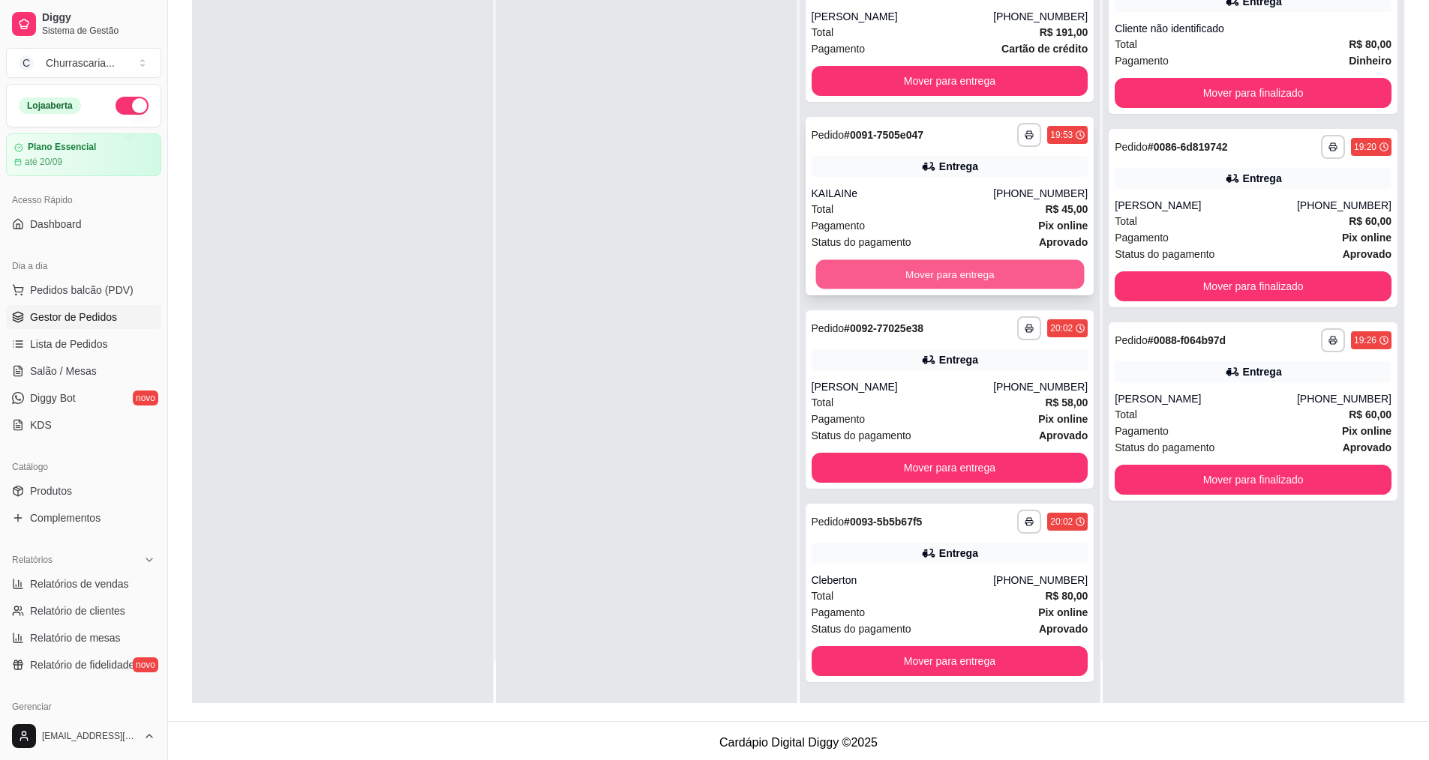
click at [937, 275] on button "Mover para entrega" at bounding box center [949, 274] width 268 height 29
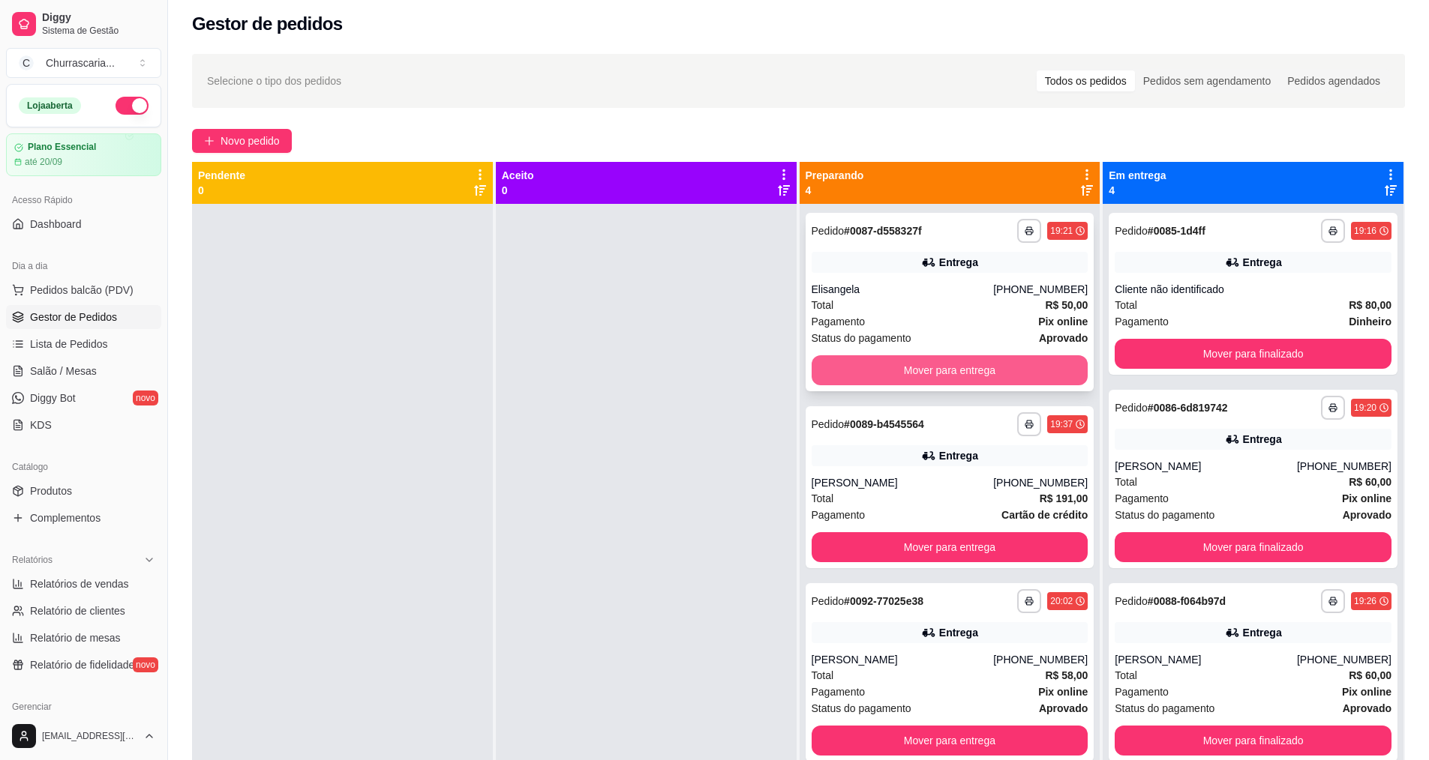
scroll to position [4, 0]
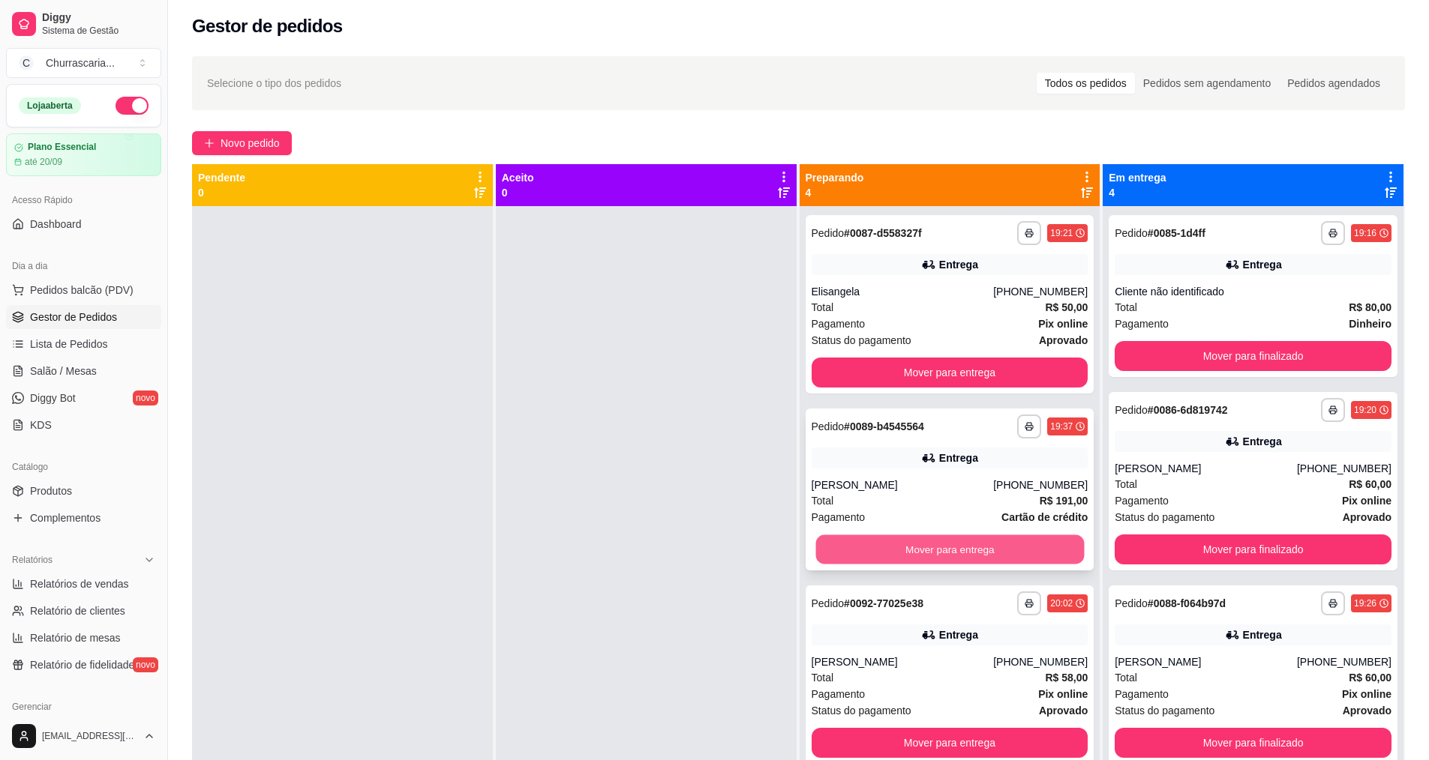
click at [907, 550] on button "Mover para entrega" at bounding box center [949, 549] width 268 height 29
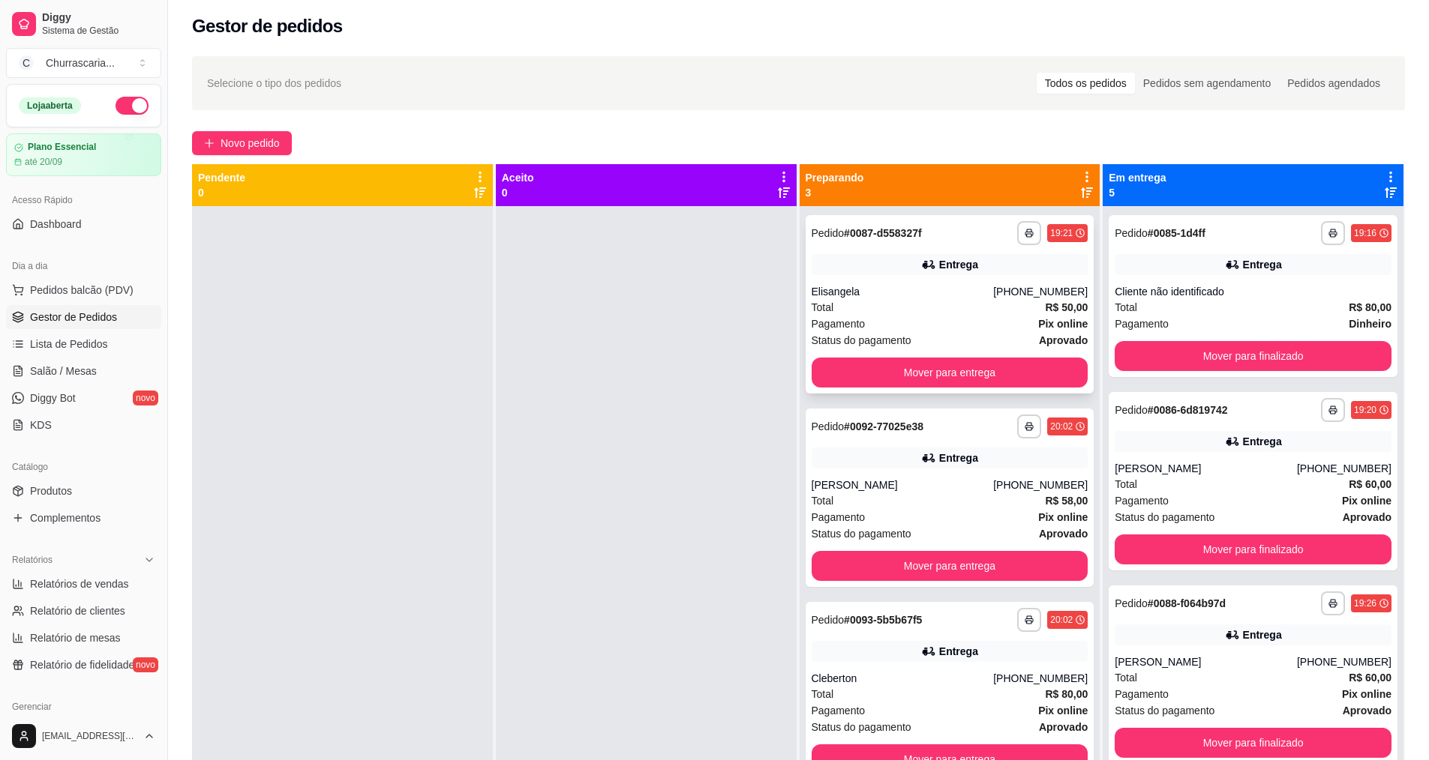
scroll to position [0, 0]
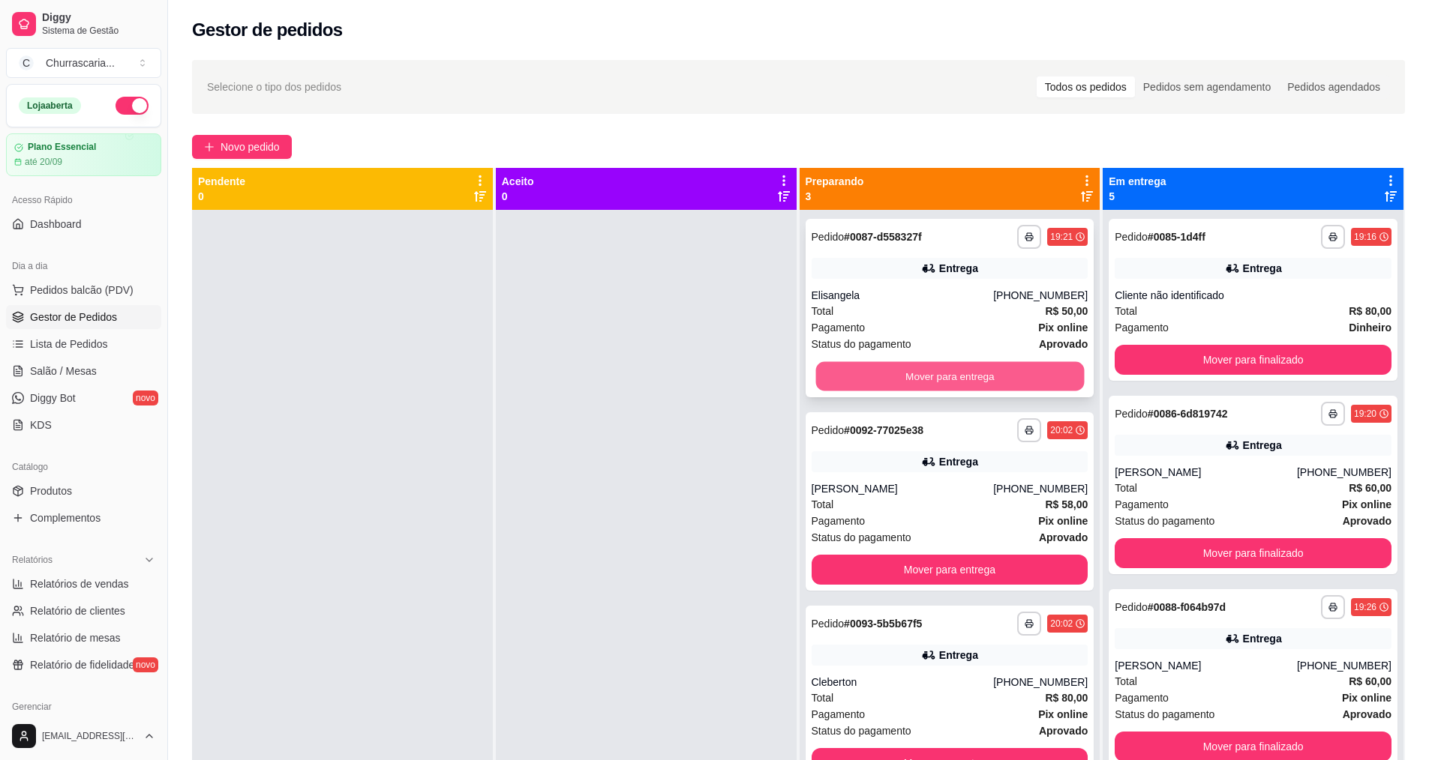
click at [986, 381] on button "Mover para entrega" at bounding box center [949, 376] width 268 height 29
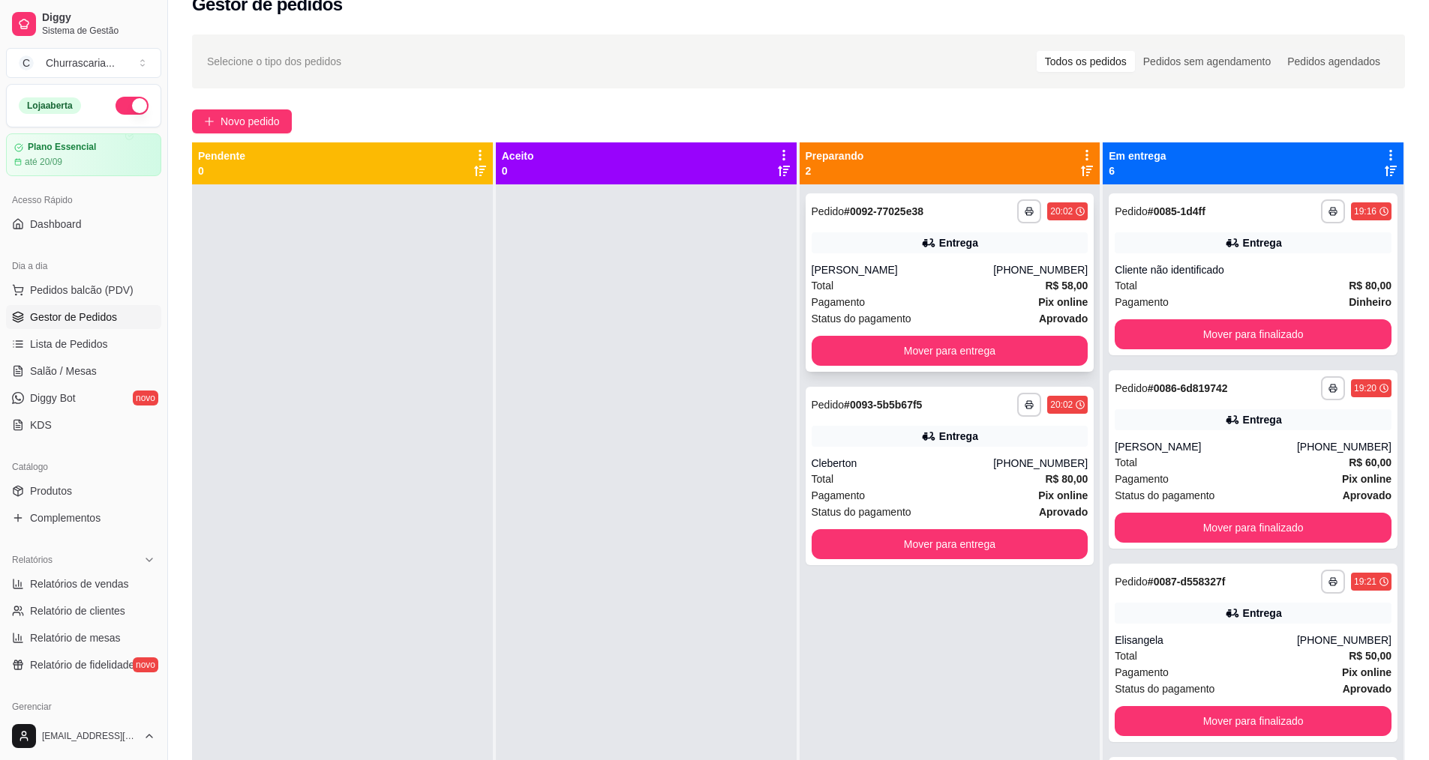
scroll to position [4, 0]
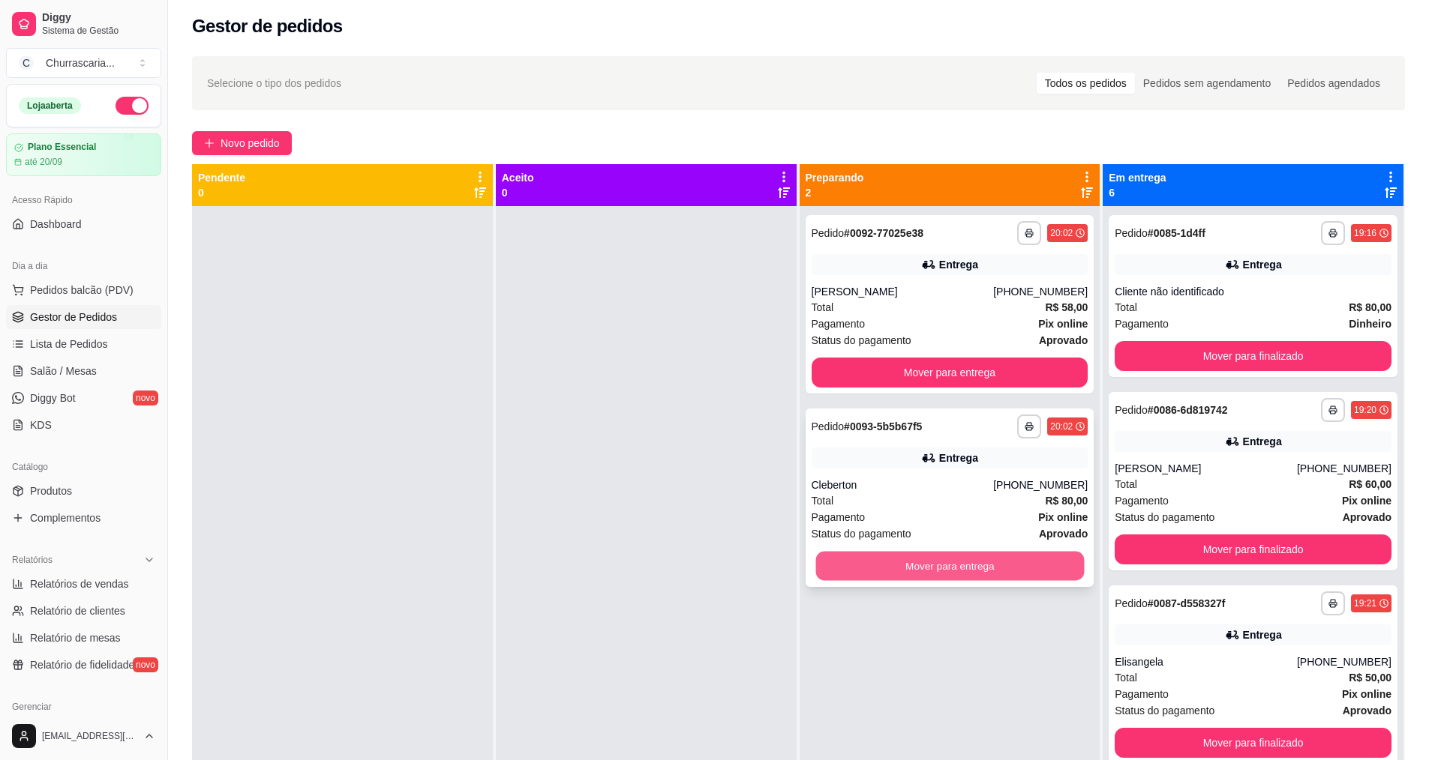
click at [986, 574] on button "Mover para entrega" at bounding box center [949, 566] width 268 height 29
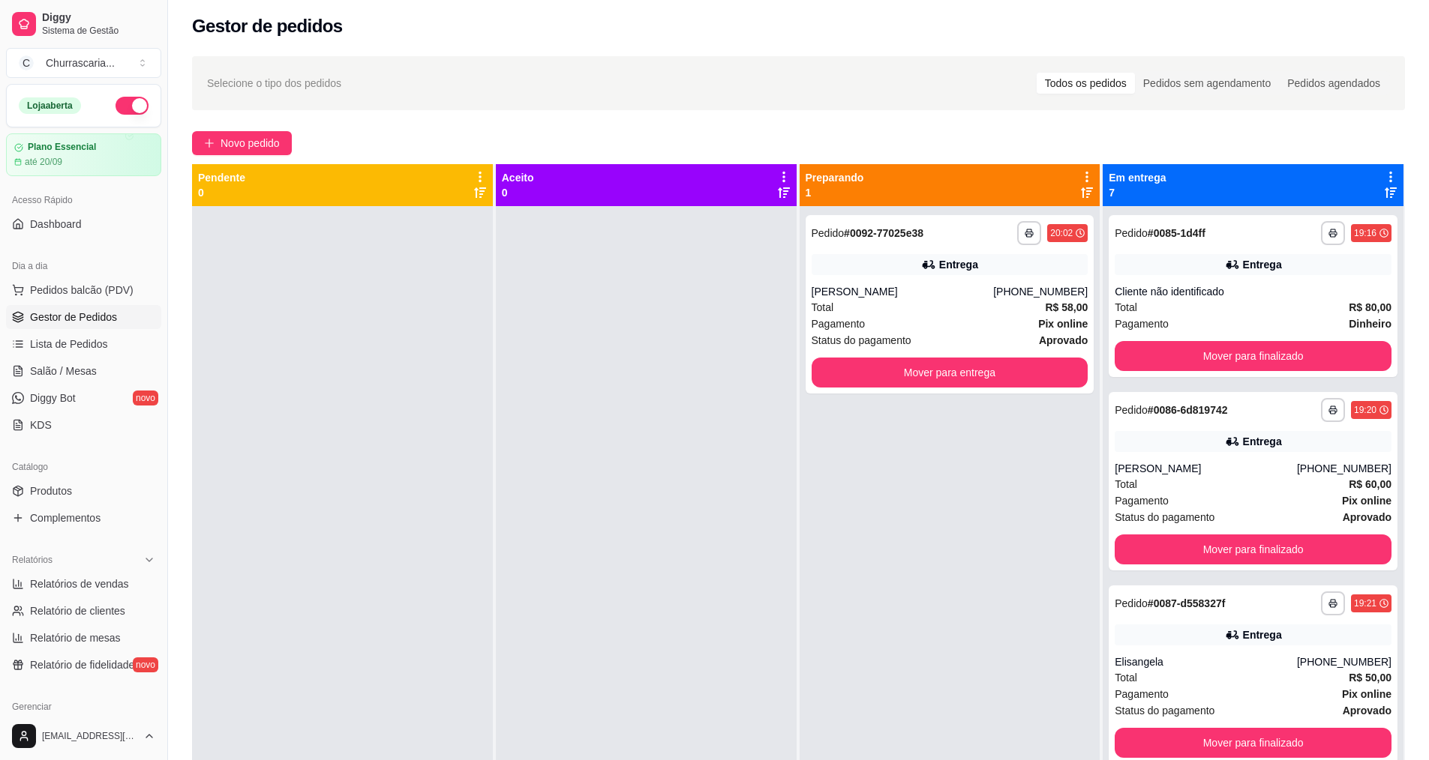
scroll to position [0, 0]
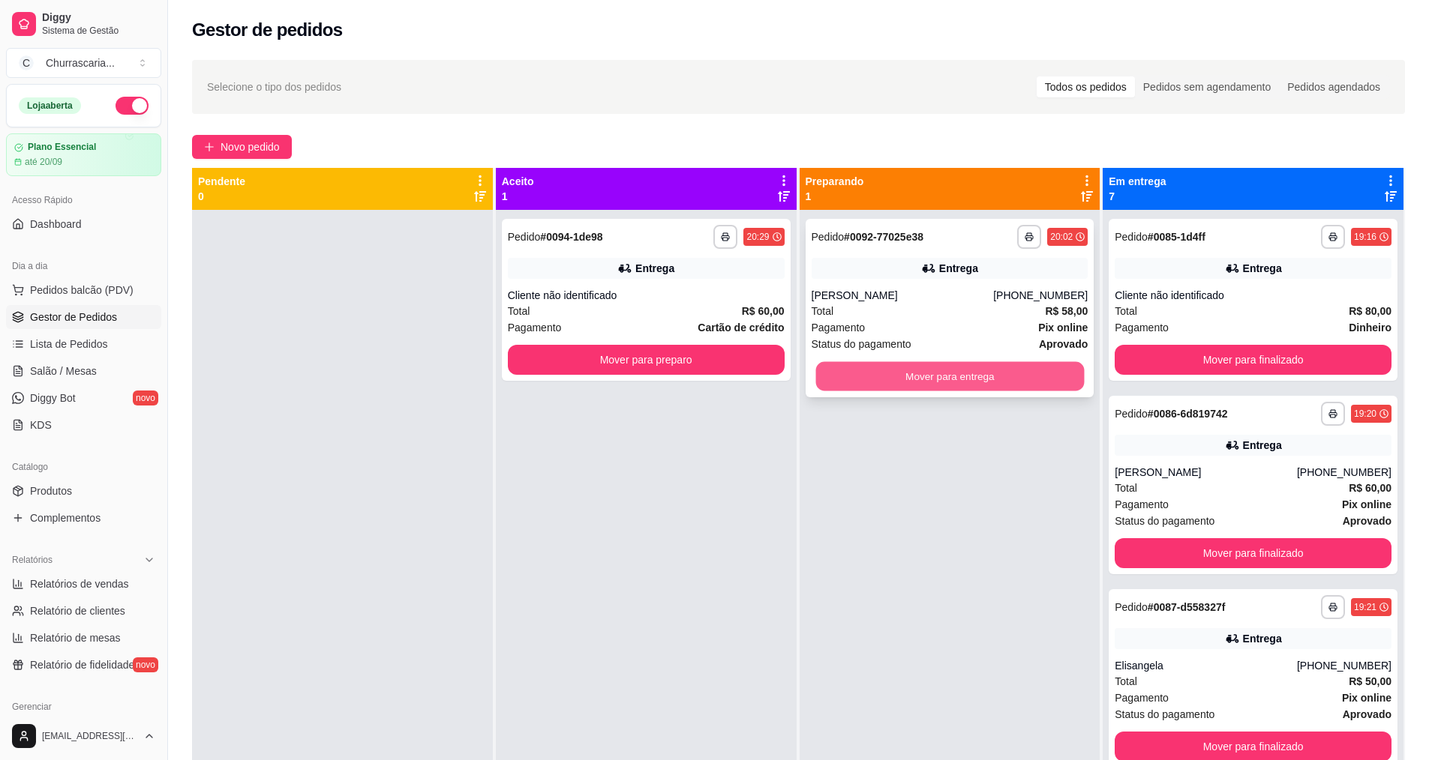
click at [1045, 377] on button "Mover para entrega" at bounding box center [949, 376] width 268 height 29
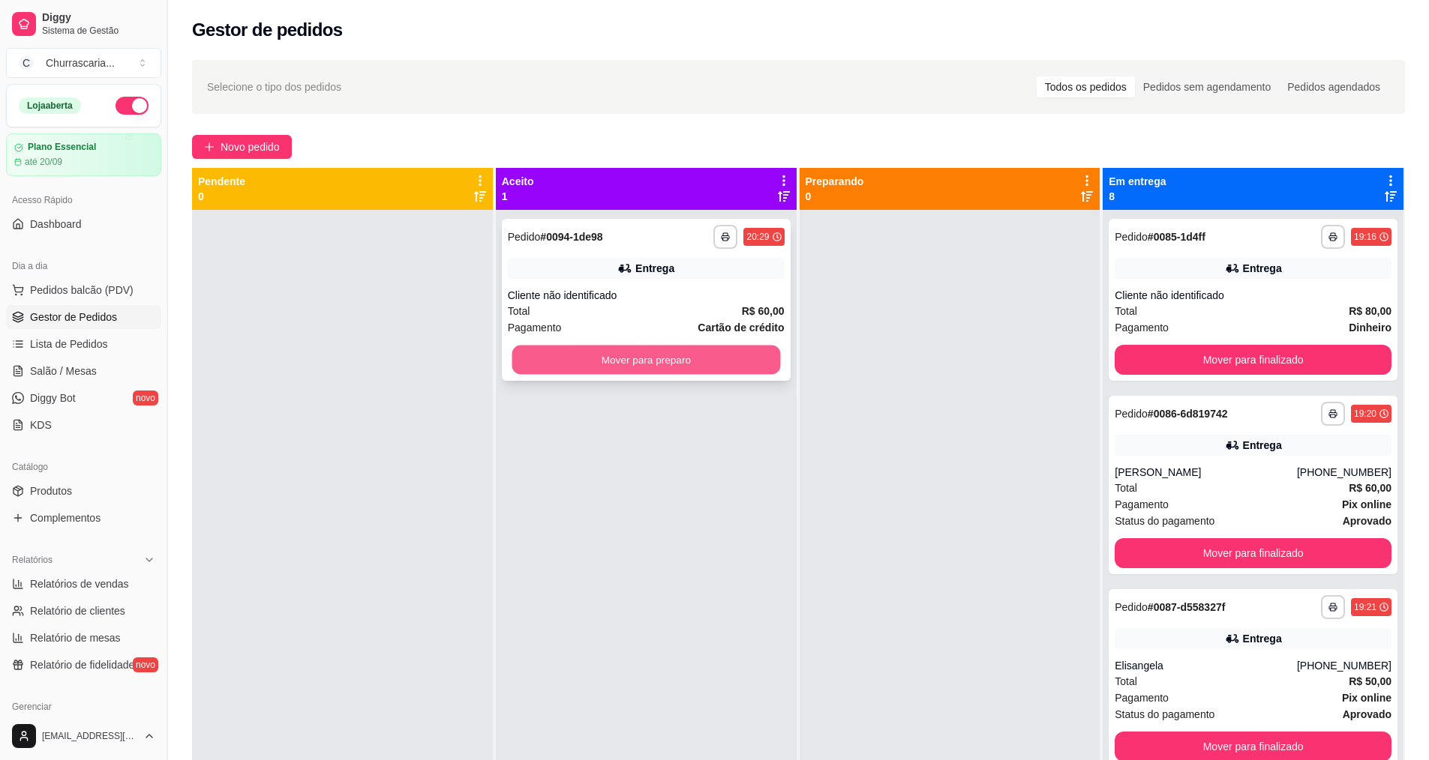
click at [700, 364] on button "Mover para preparo" at bounding box center [645, 360] width 268 height 29
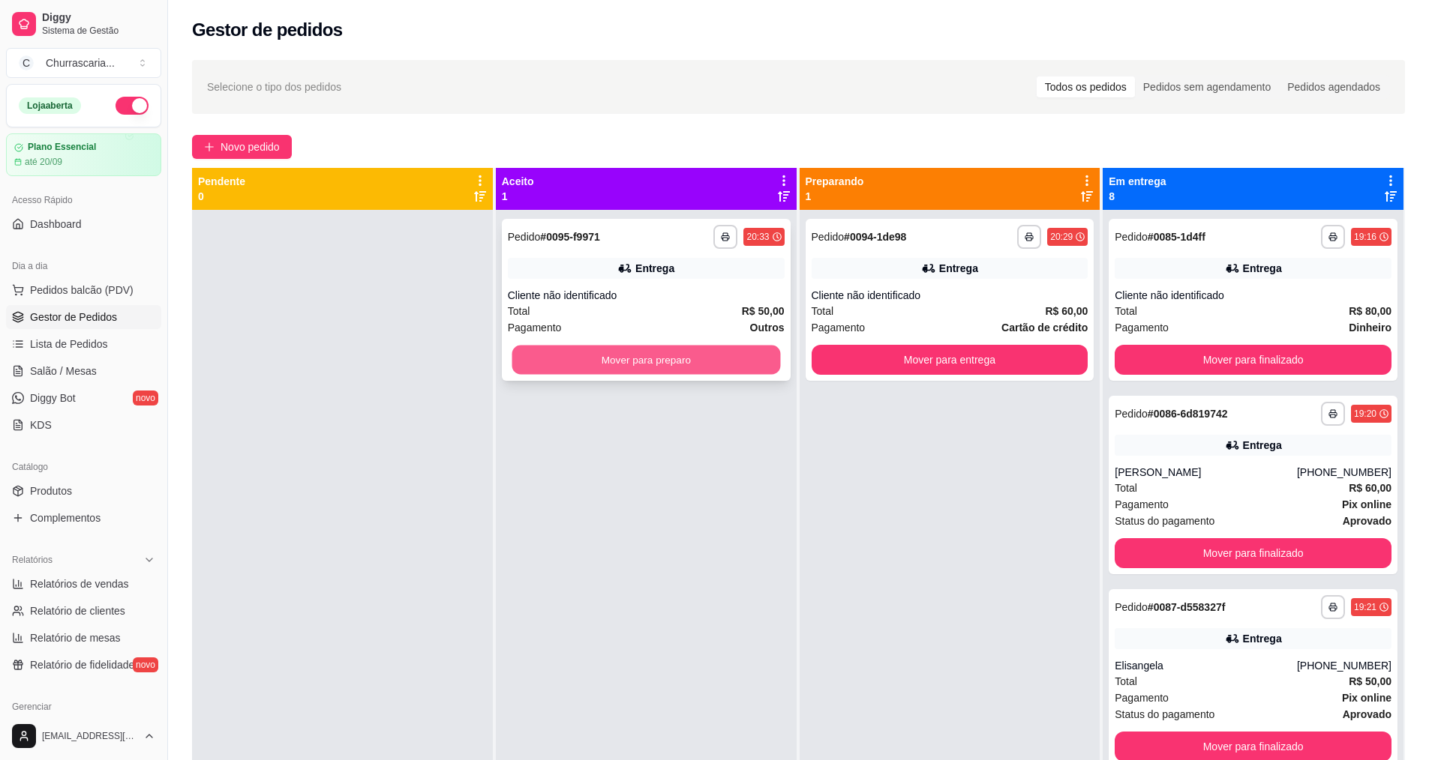
click at [757, 365] on button "Mover para preparo" at bounding box center [645, 360] width 268 height 29
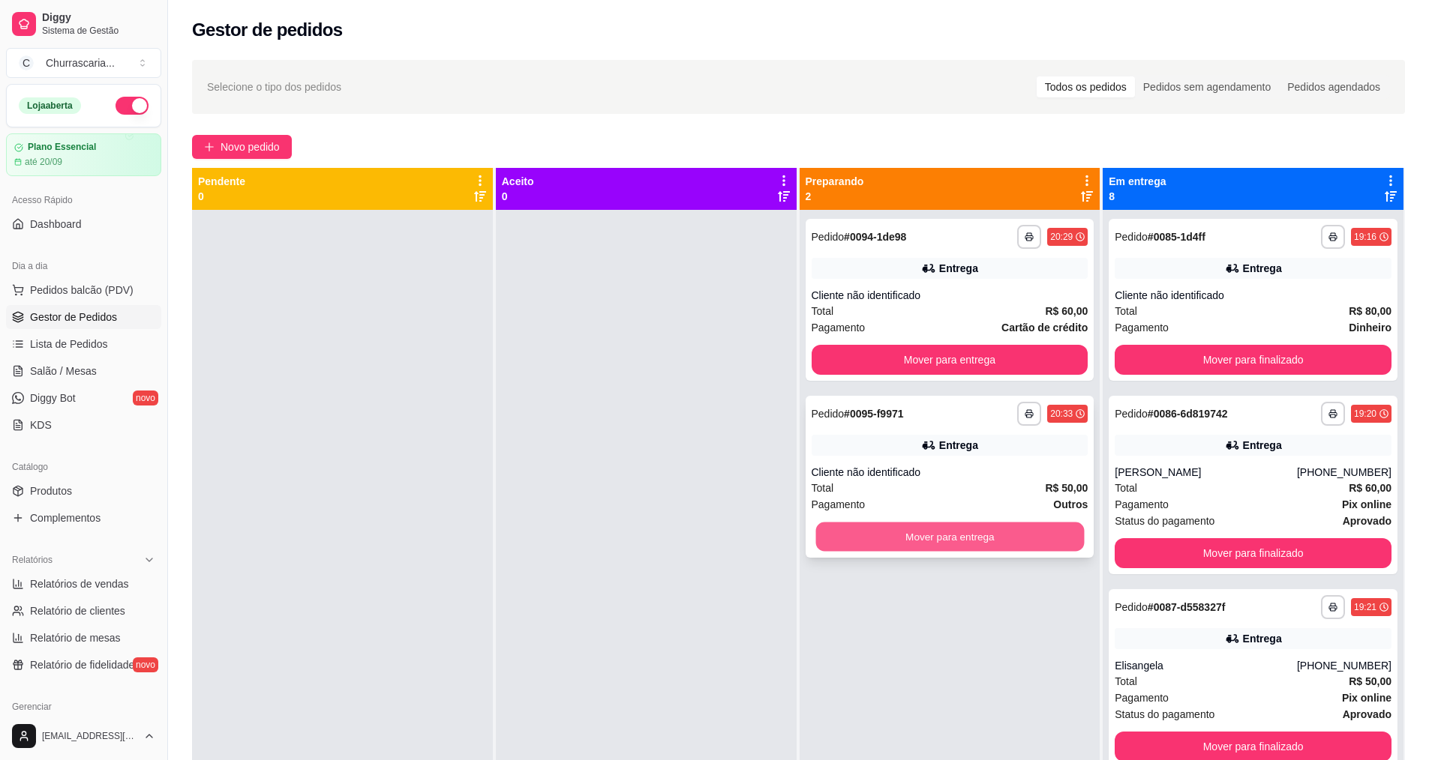
click at [1020, 531] on button "Mover para entrega" at bounding box center [949, 537] width 268 height 29
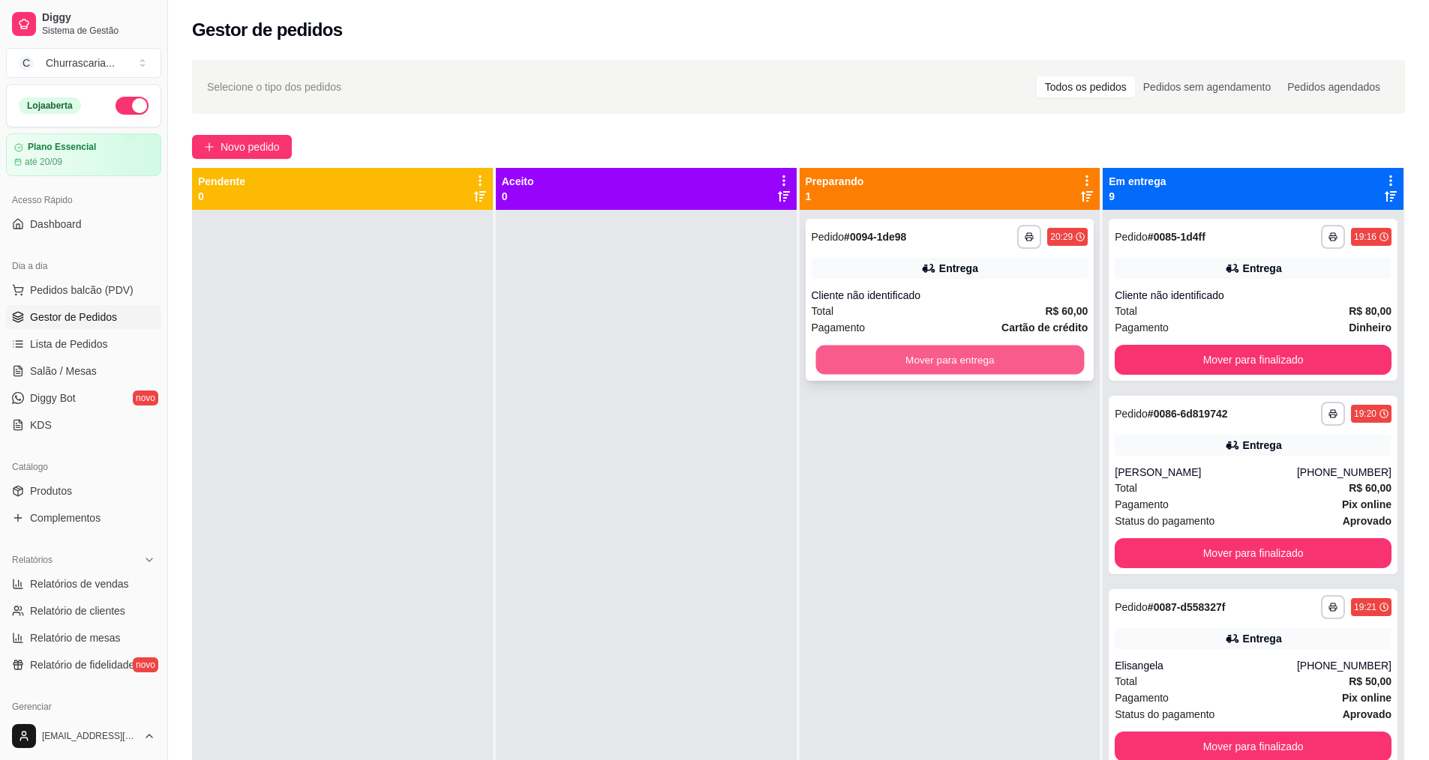
click at [940, 361] on button "Mover para entrega" at bounding box center [949, 360] width 268 height 29
